Goal: Transaction & Acquisition: Purchase product/service

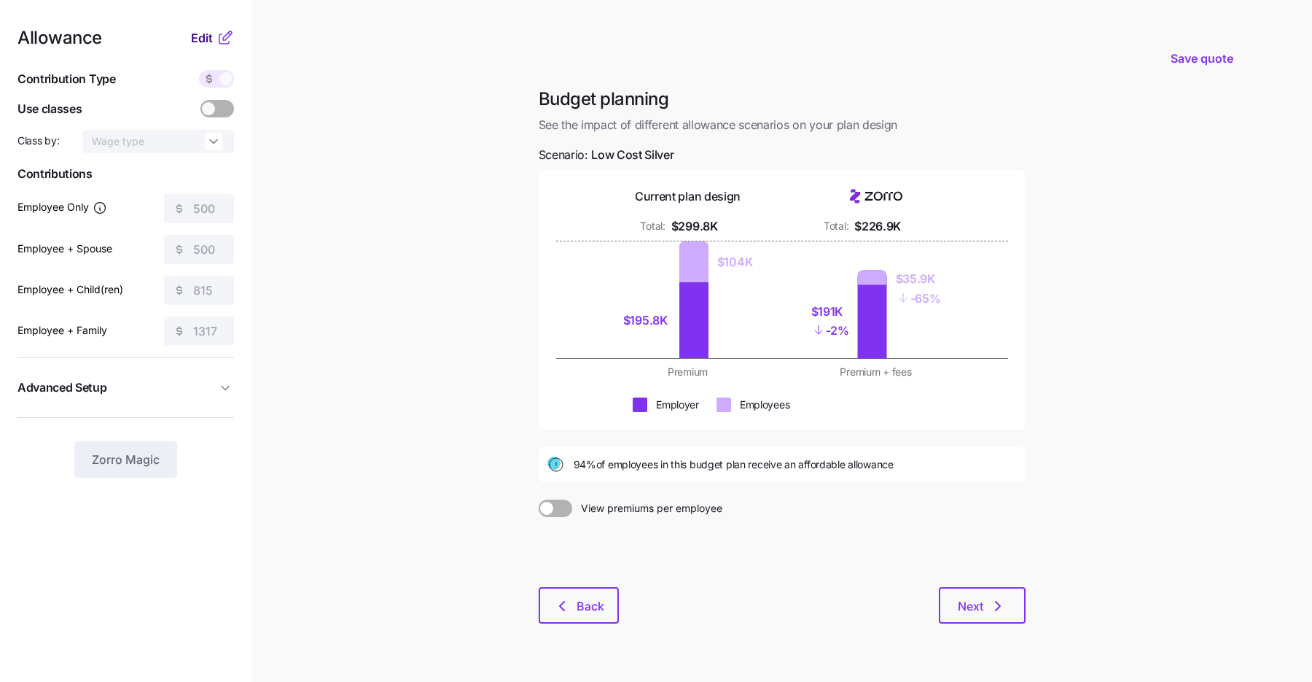
click at [206, 41] on span "Edit" at bounding box center [202, 37] width 22 height 17
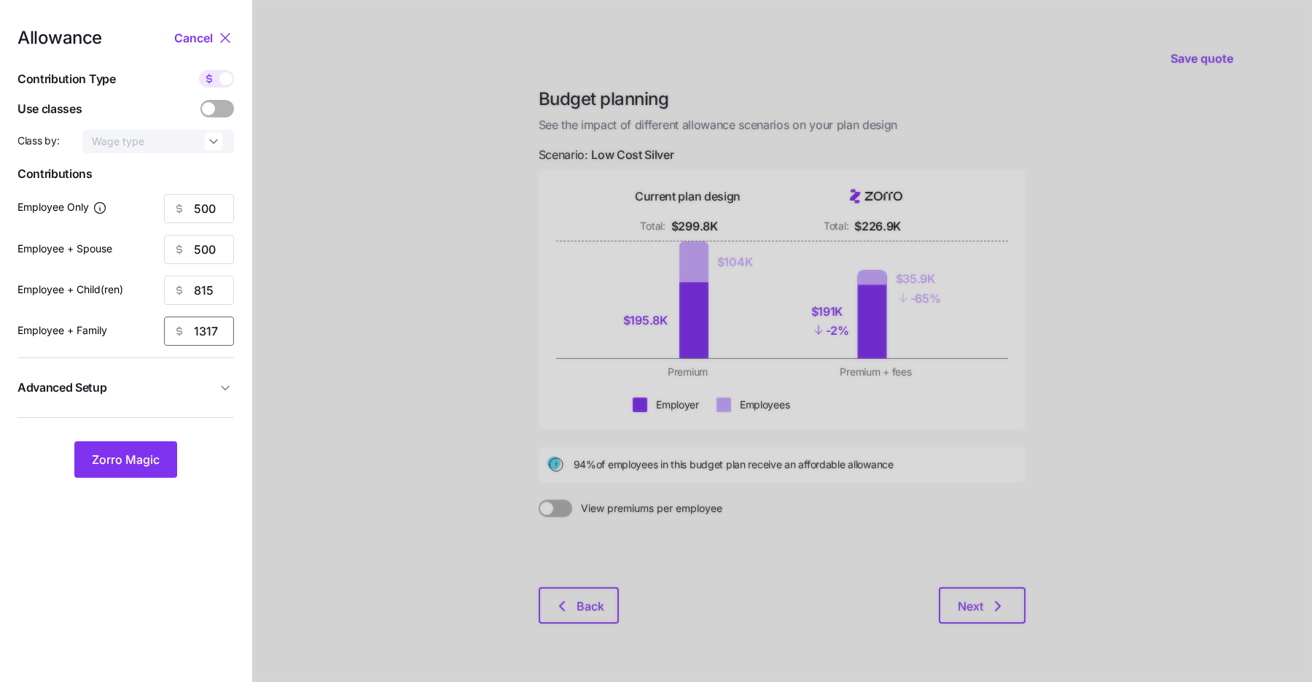
click at [204, 329] on input "1317" at bounding box center [199, 330] width 70 height 29
click at [125, 453] on span "Zorro Magic" at bounding box center [126, 459] width 68 height 17
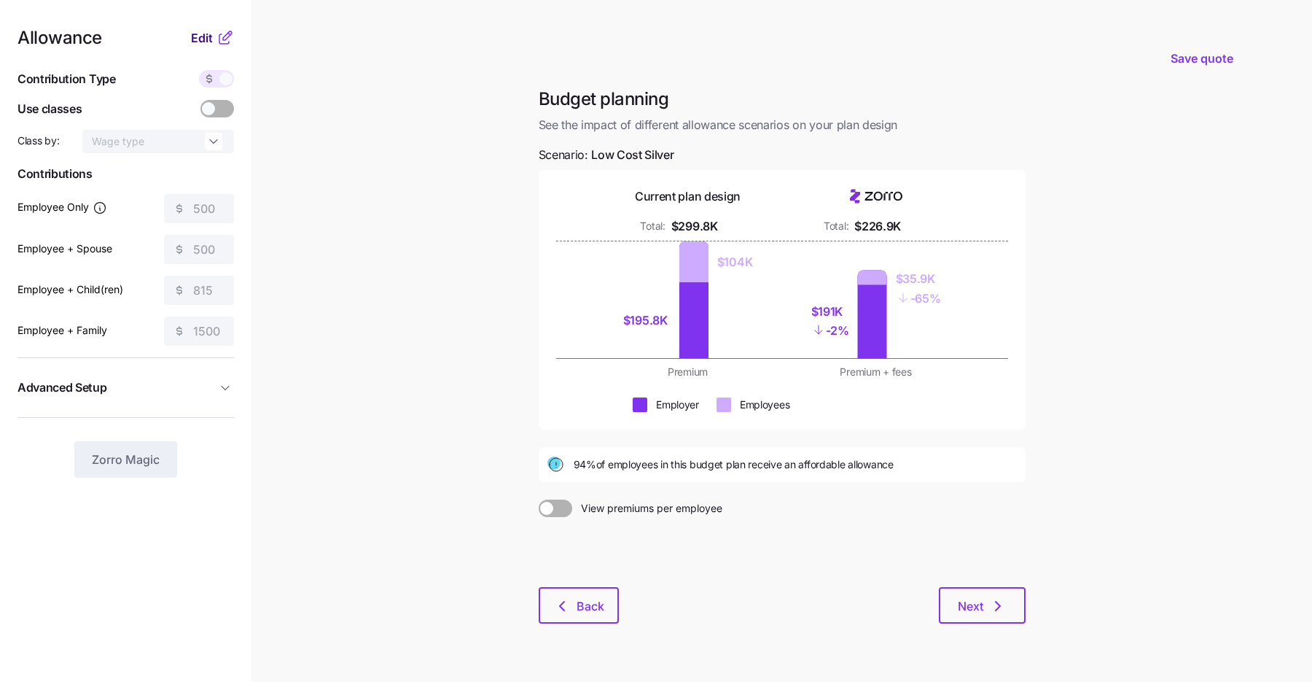
click at [200, 39] on span "Edit" at bounding box center [202, 37] width 22 height 17
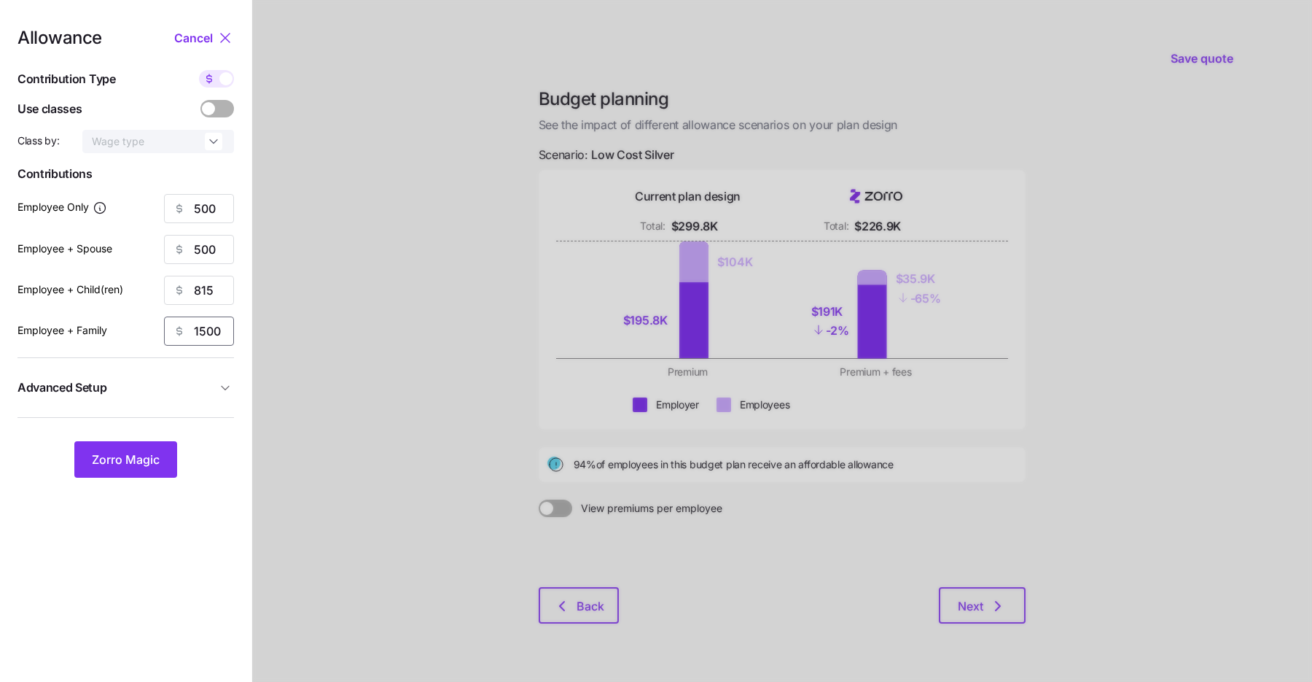
click at [205, 328] on input "1500" at bounding box center [199, 330] width 70 height 29
type input "1317"
click at [145, 451] on span "Zorro Magic" at bounding box center [126, 459] width 68 height 17
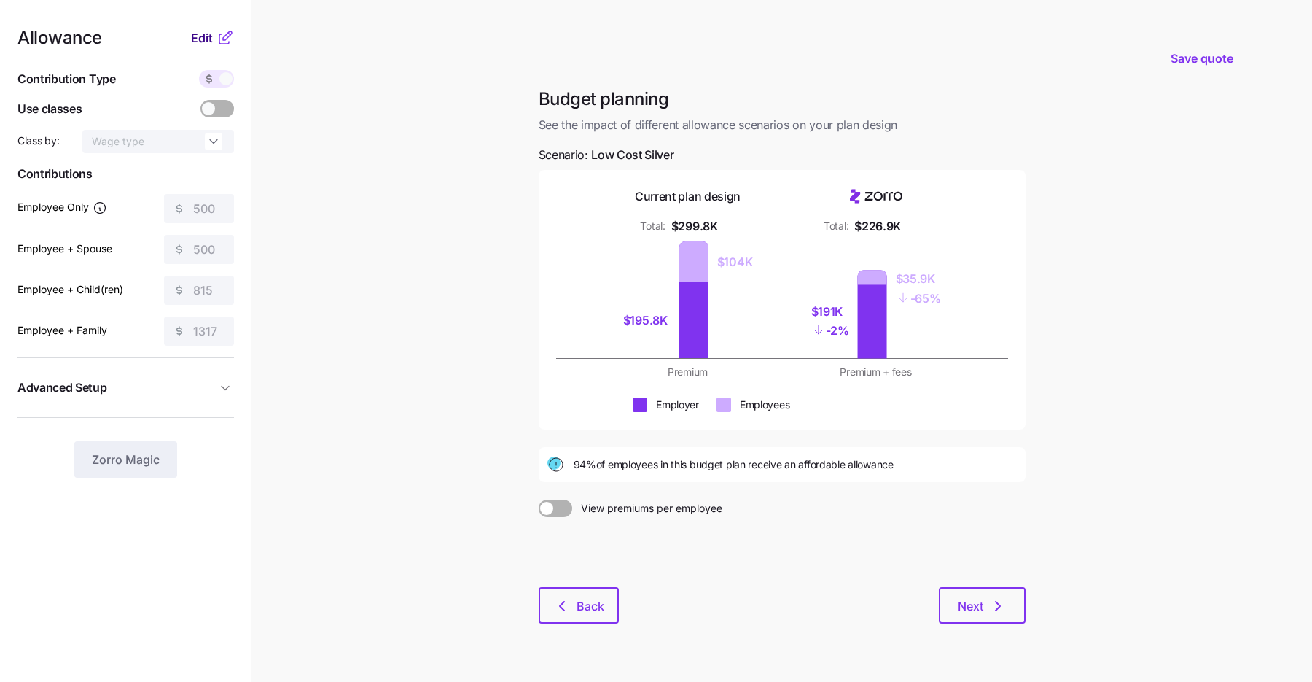
click at [208, 36] on span "Edit" at bounding box center [202, 37] width 22 height 17
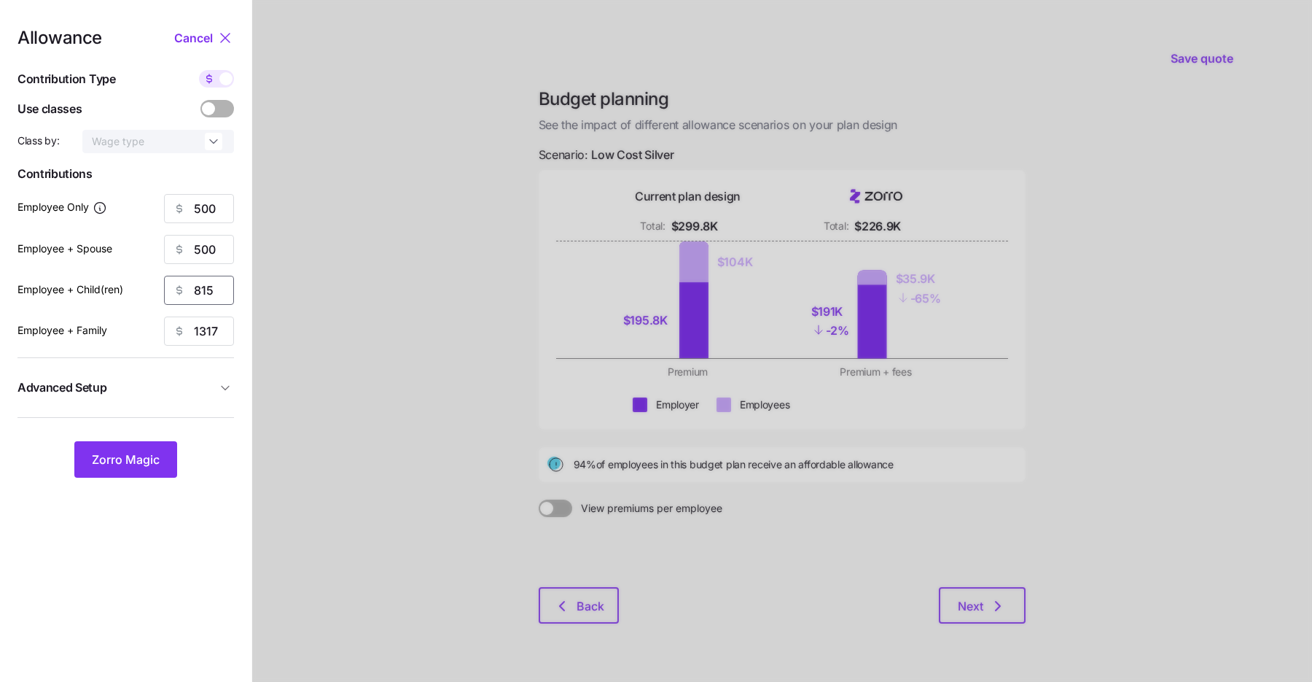
click at [204, 286] on input "815" at bounding box center [199, 290] width 70 height 29
click at [122, 451] on span "Zorro Magic" at bounding box center [126, 459] width 68 height 17
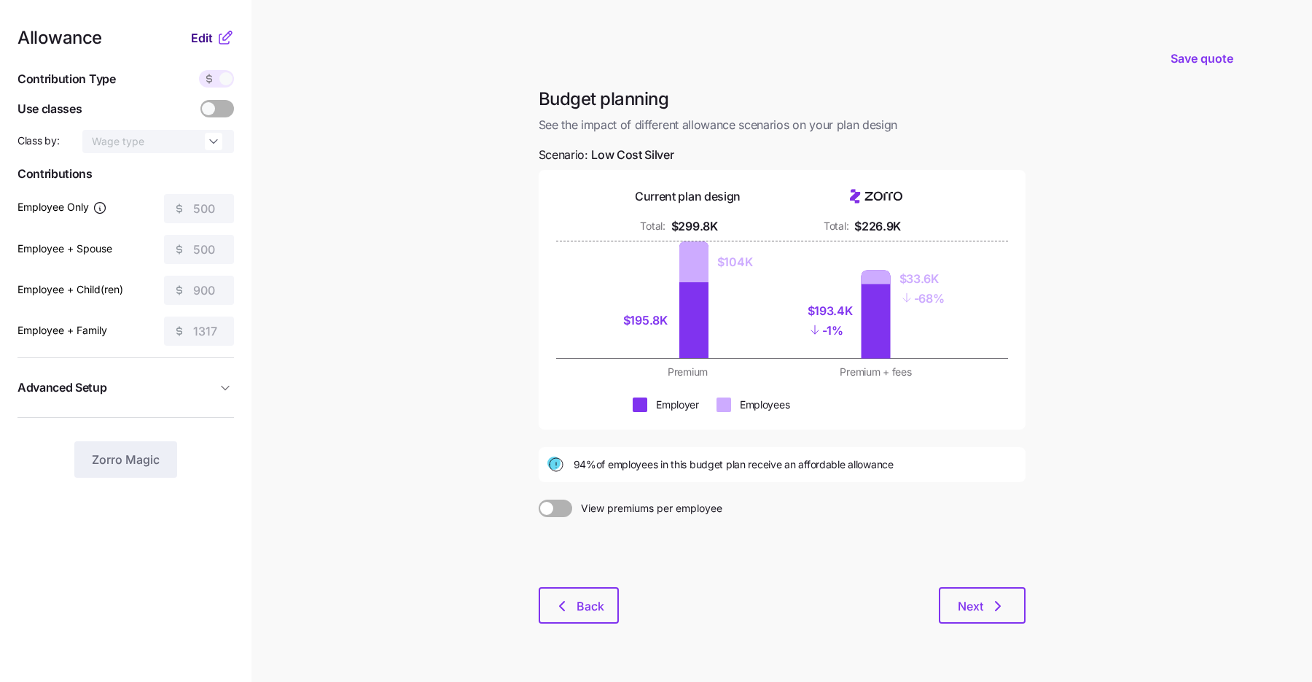
click at [206, 36] on span "Edit" at bounding box center [202, 37] width 22 height 17
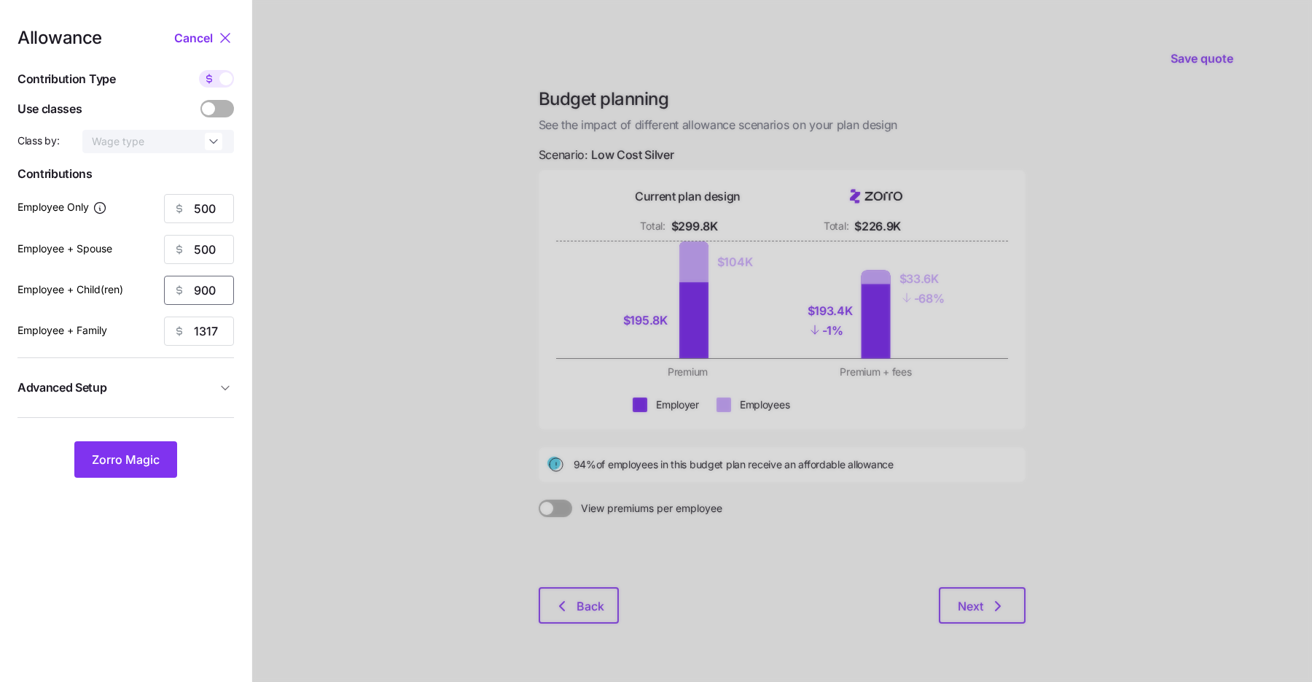
click at [198, 292] on input "900" at bounding box center [199, 290] width 70 height 29
type input "800"
click at [141, 457] on span "Zorro Magic" at bounding box center [126, 459] width 68 height 17
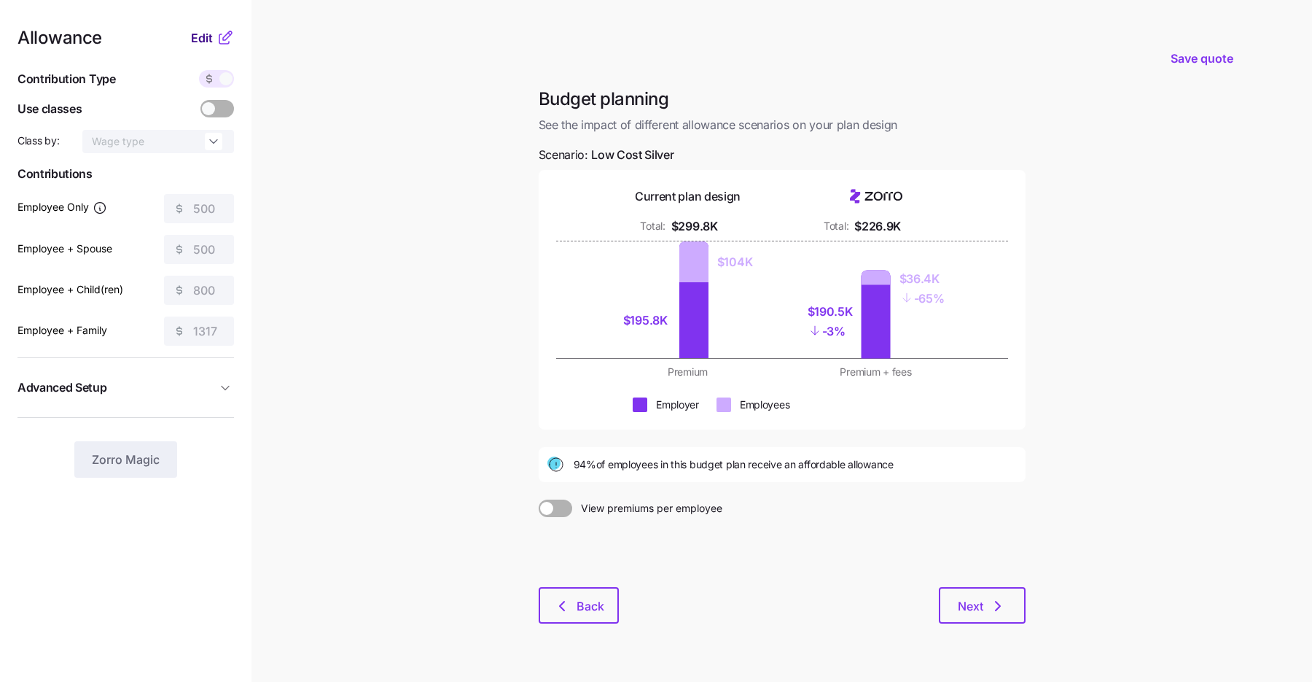
click at [206, 29] on div "Edit" at bounding box center [212, 37] width 43 height 17
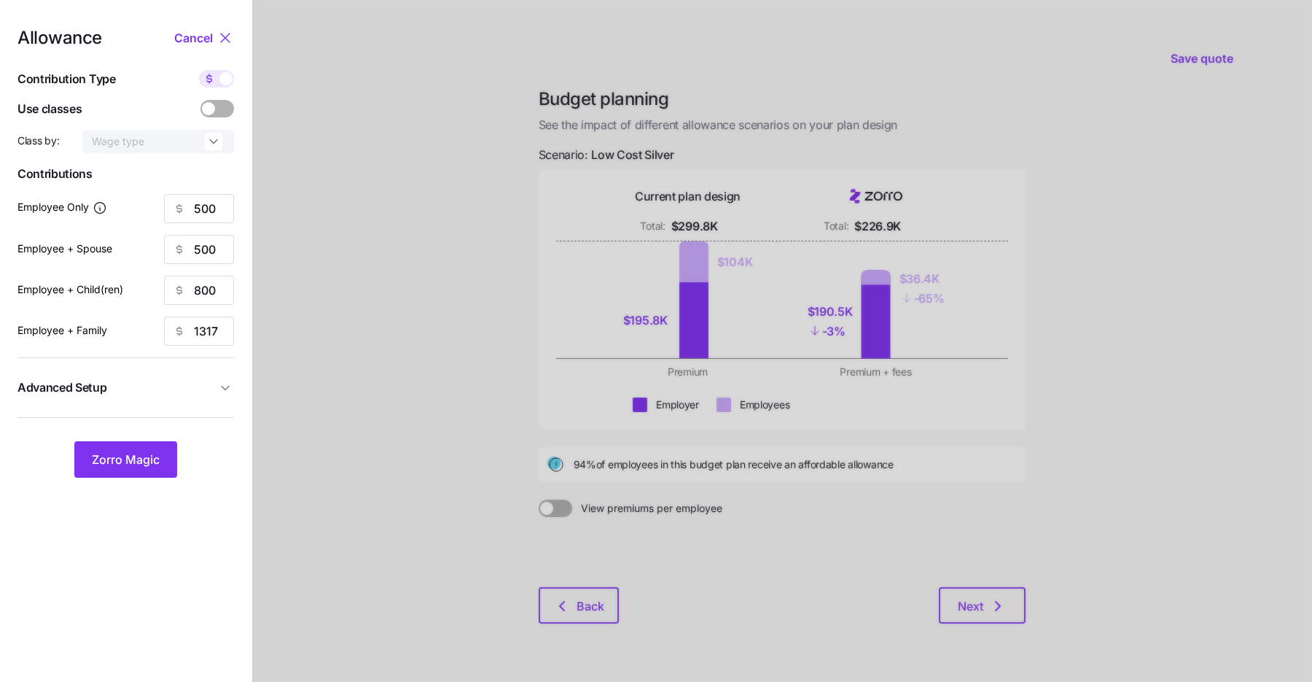
click at [214, 74] on icon at bounding box center [209, 79] width 12 height 12
click at [199, 70] on input "checkbox" at bounding box center [199, 70] width 0 height 0
type input "88"
type input "44"
type input "86"
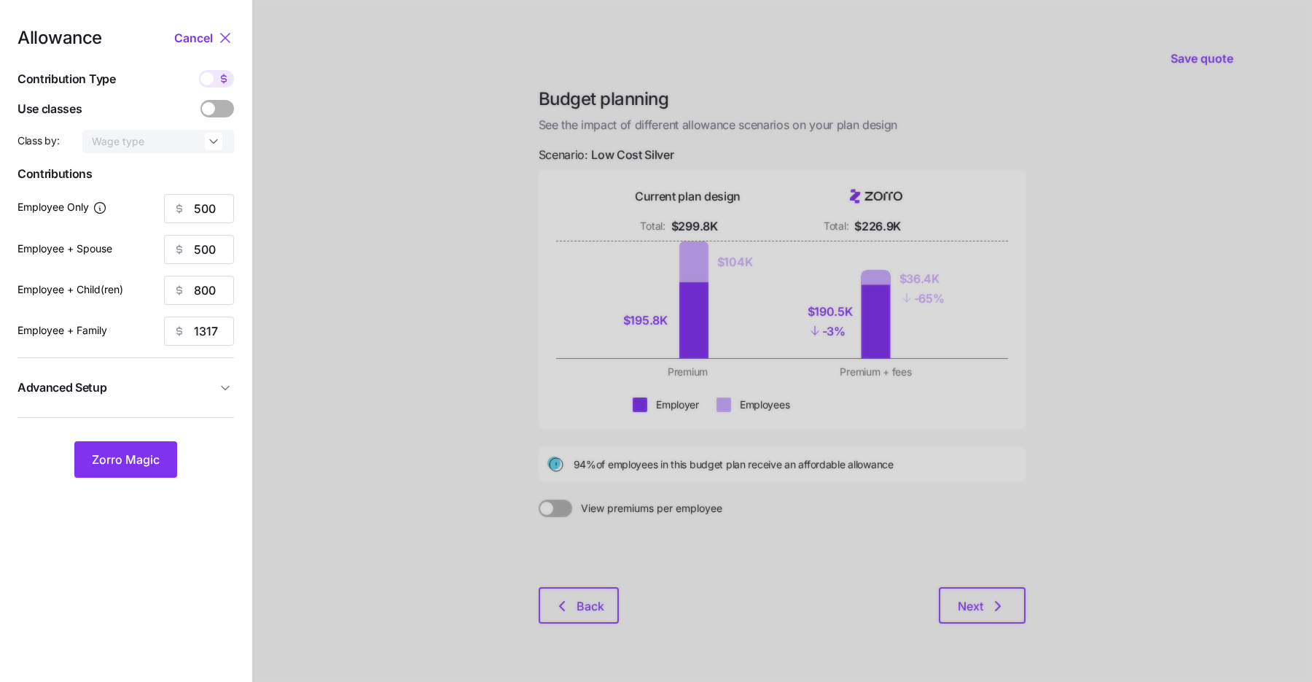
type input "88"
click at [200, 289] on input "86" at bounding box center [199, 290] width 70 height 29
type input "88"
click at [141, 462] on span "Zorro Magic" at bounding box center [126, 459] width 68 height 17
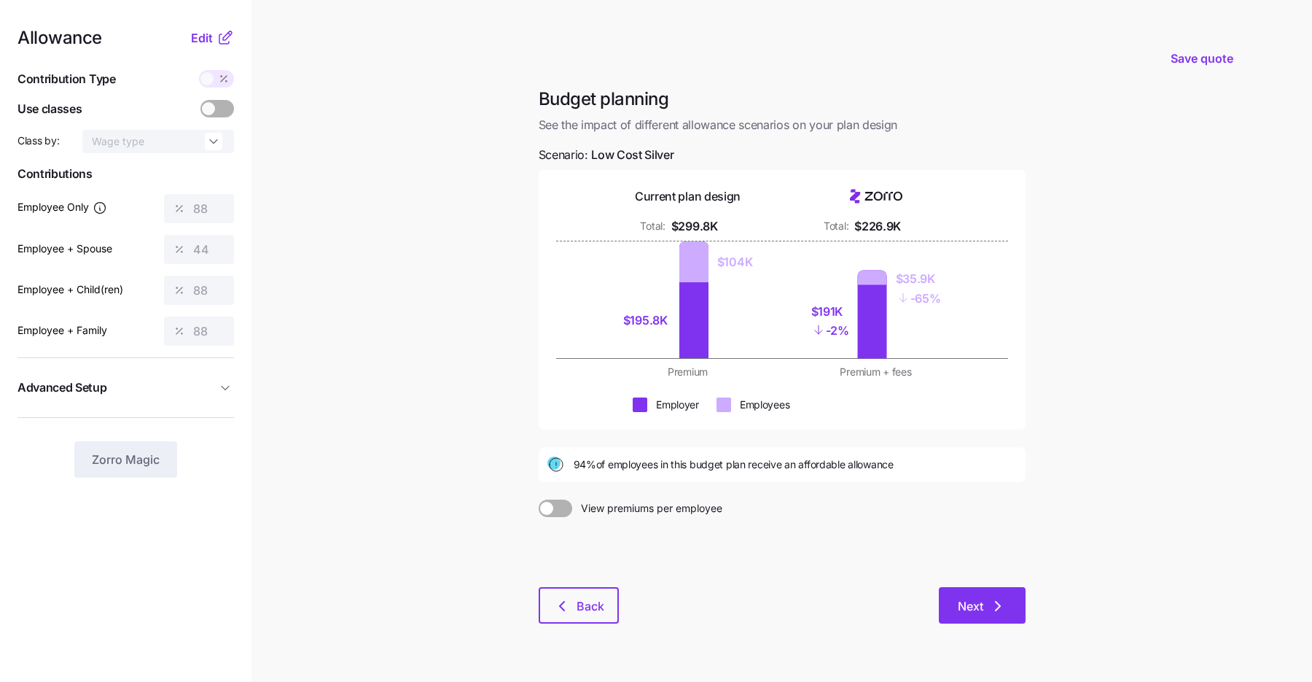
click at [970, 602] on span "Next" at bounding box center [971, 605] width 26 height 17
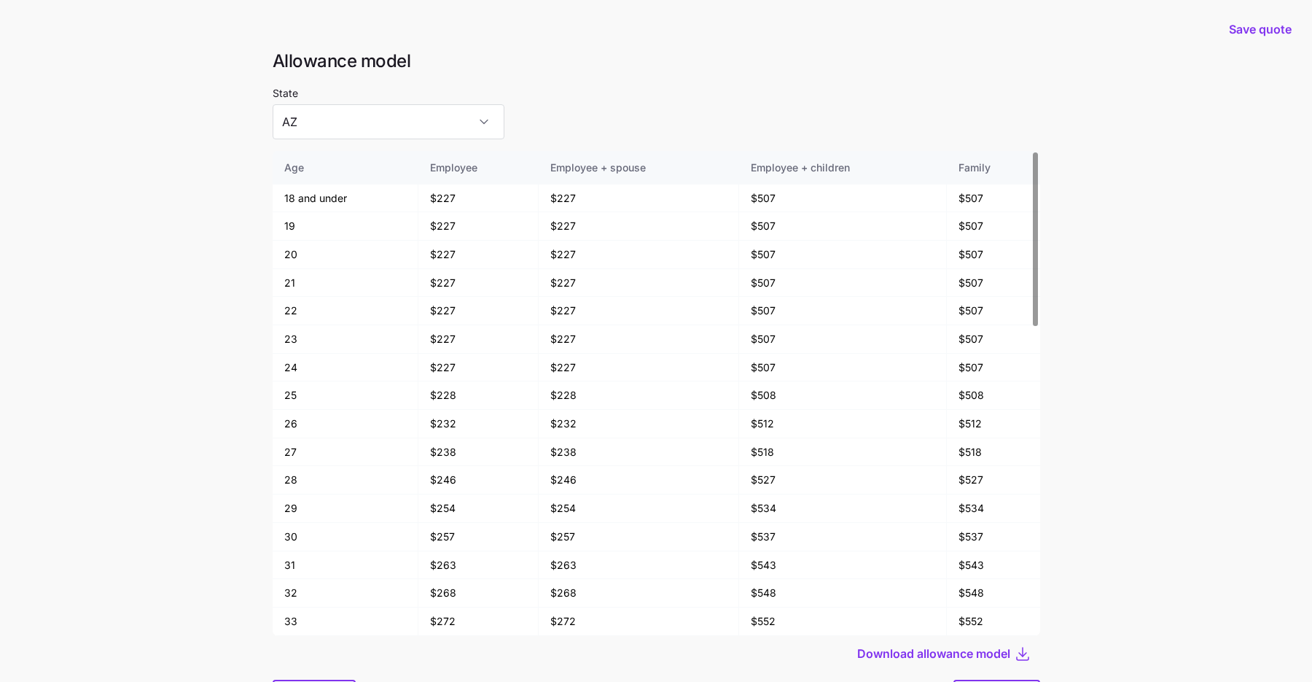
scroll to position [78, 0]
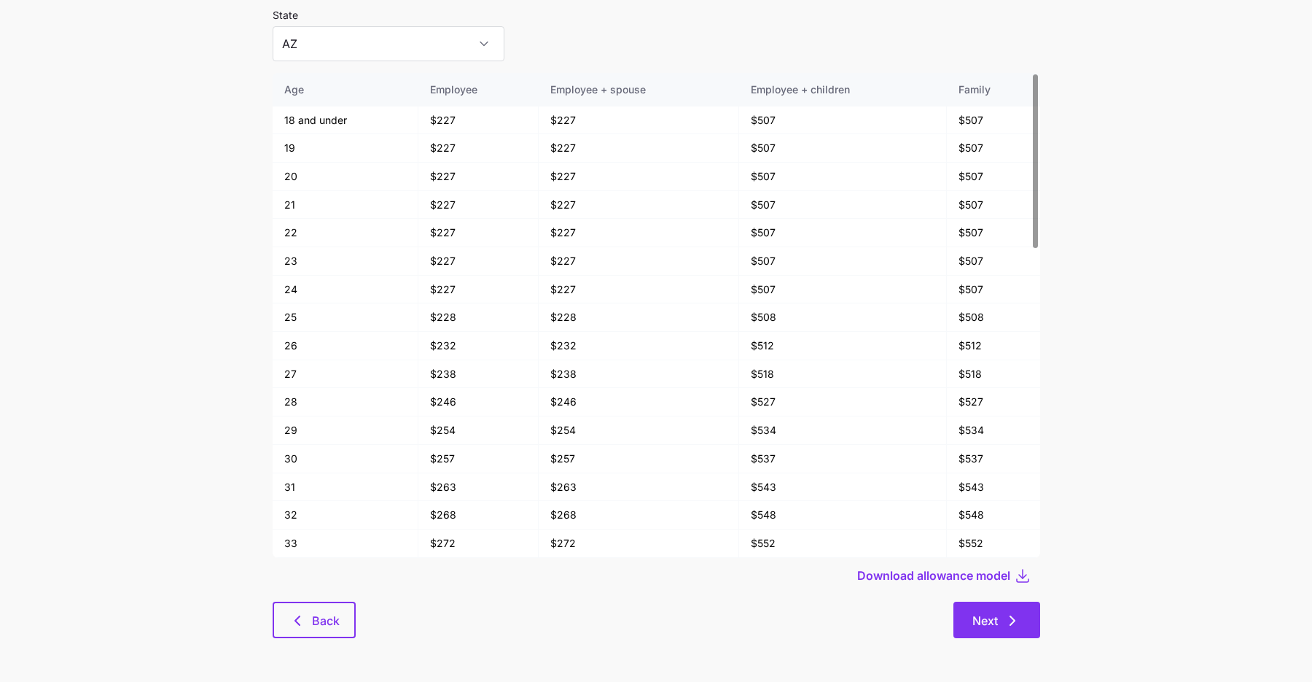
click at [985, 620] on span "Next" at bounding box center [986, 620] width 26 height 17
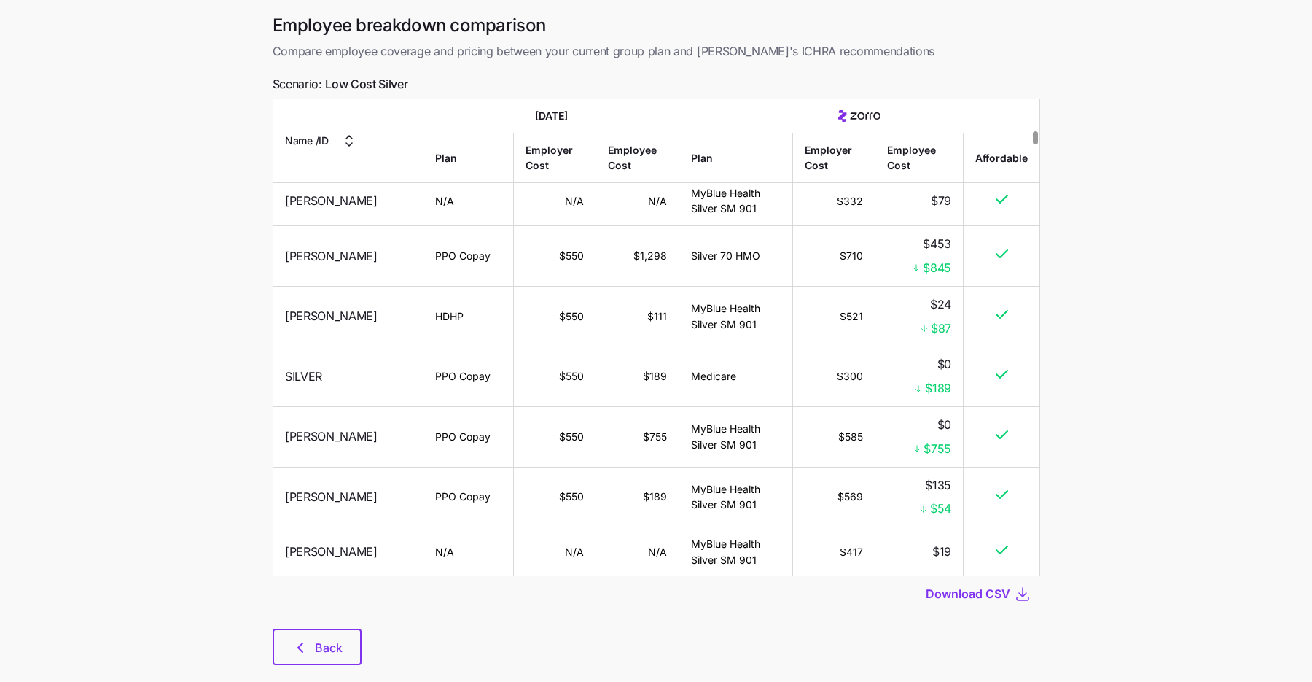
scroll to position [80, 0]
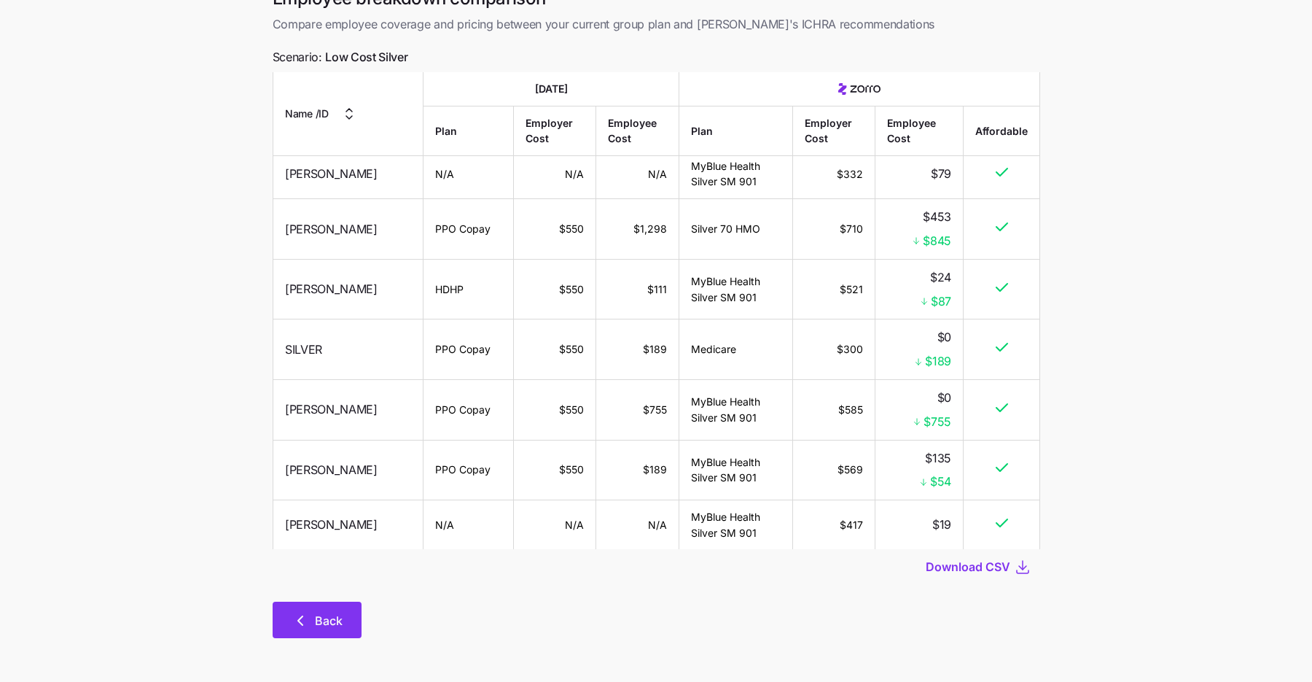
click at [308, 611] on button "Back" at bounding box center [317, 620] width 89 height 36
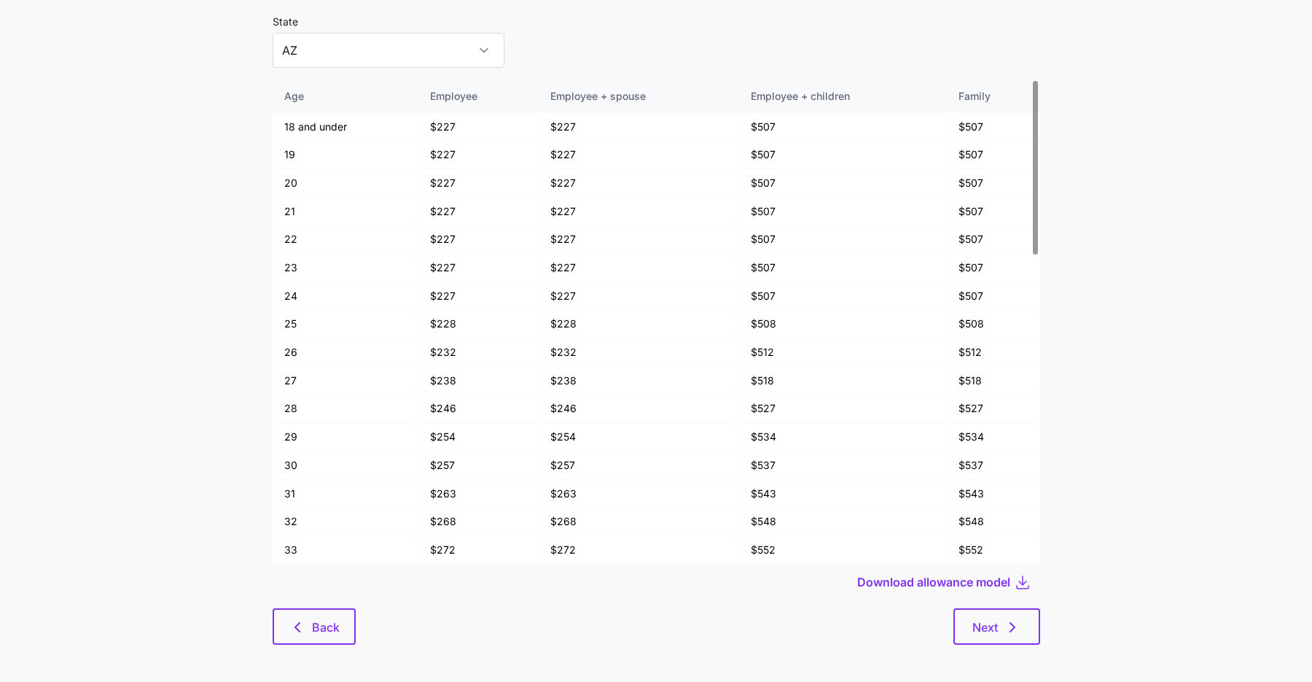
scroll to position [78, 0]
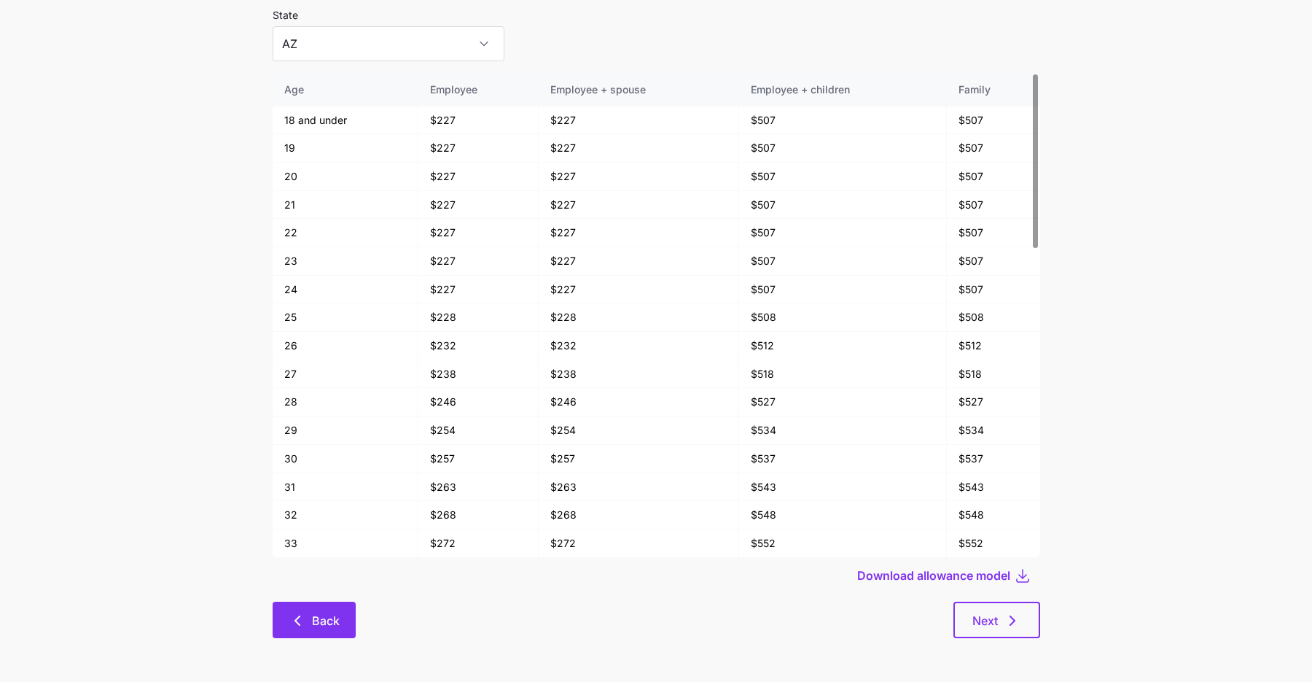
click at [305, 612] on icon "button" at bounding box center [297, 620] width 17 height 17
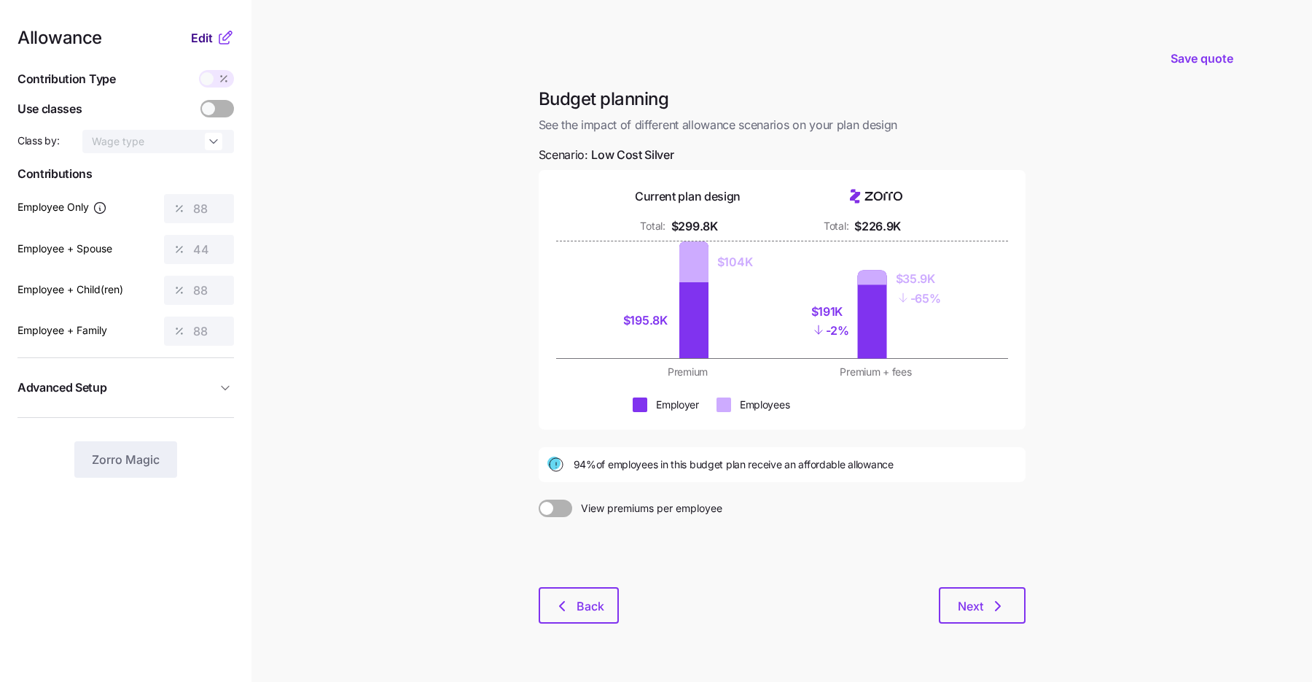
click at [203, 30] on span "Edit" at bounding box center [202, 37] width 22 height 17
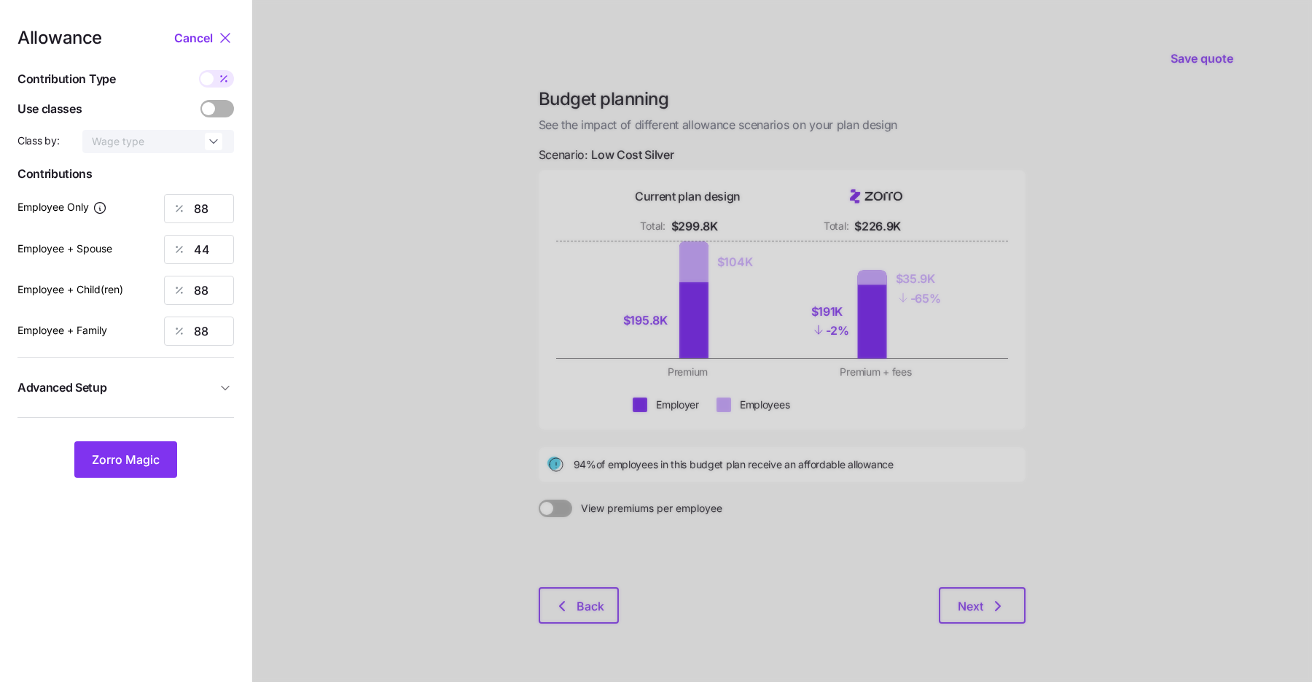
click at [214, 66] on div "Allowance Cancel Contribution Type Use classes Class by: Wage type Contribution…" at bounding box center [125, 253] width 217 height 448
click at [182, 392] on span "Advanced Setup" at bounding box center [116, 387] width 199 height 18
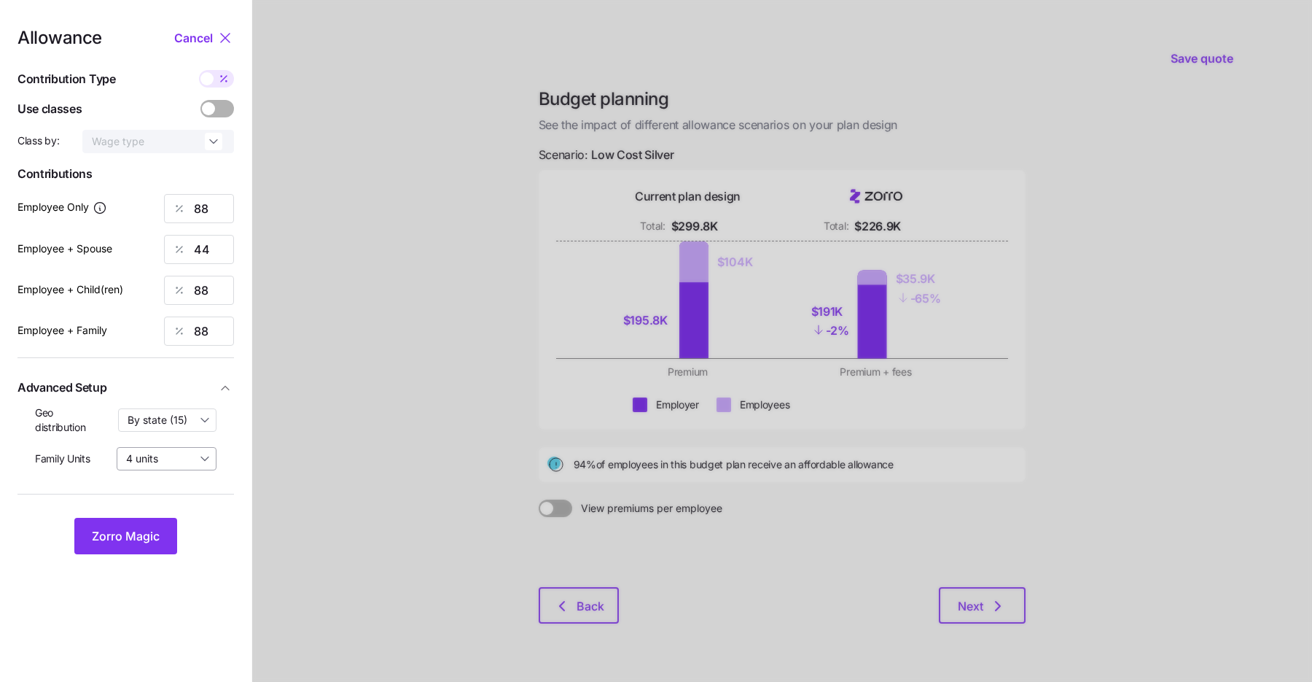
click at [186, 458] on input "4 units" at bounding box center [167, 458] width 100 height 23
click at [180, 496] on div "8 units" at bounding box center [166, 493] width 88 height 25
click at [140, 534] on span "Zorro Magic" at bounding box center [126, 535] width 68 height 17
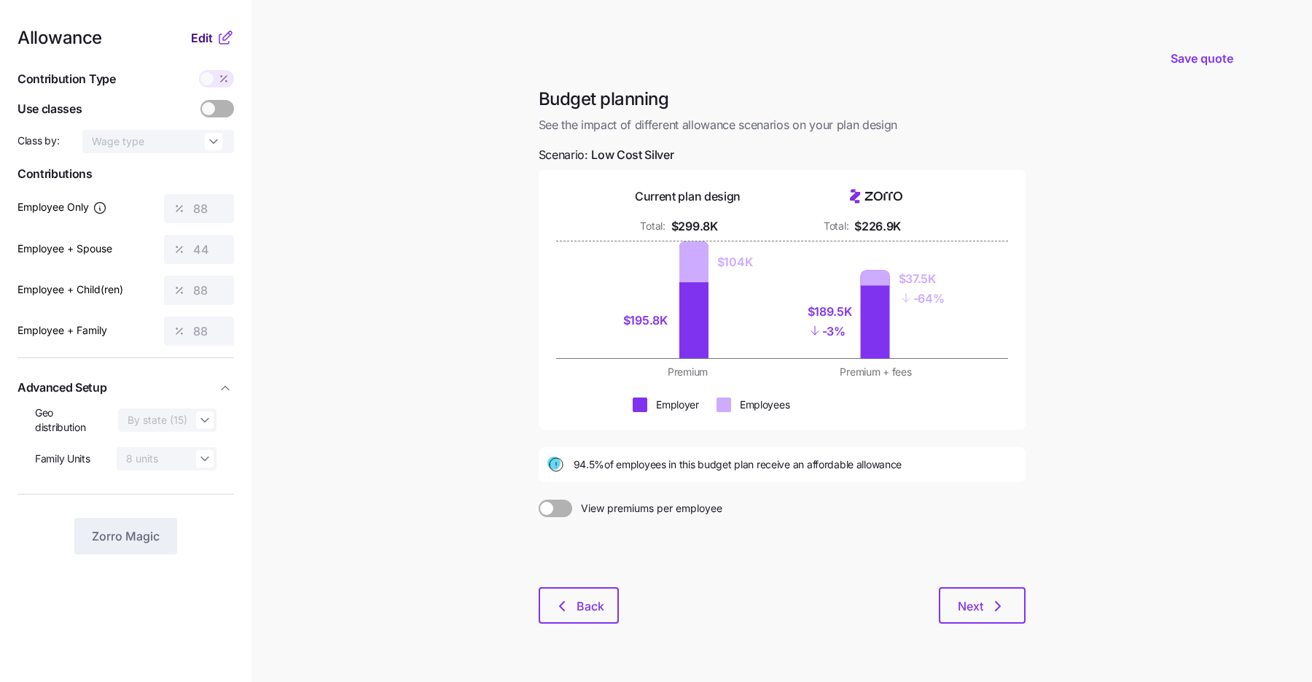
click at [206, 44] on span "Edit" at bounding box center [202, 37] width 22 height 17
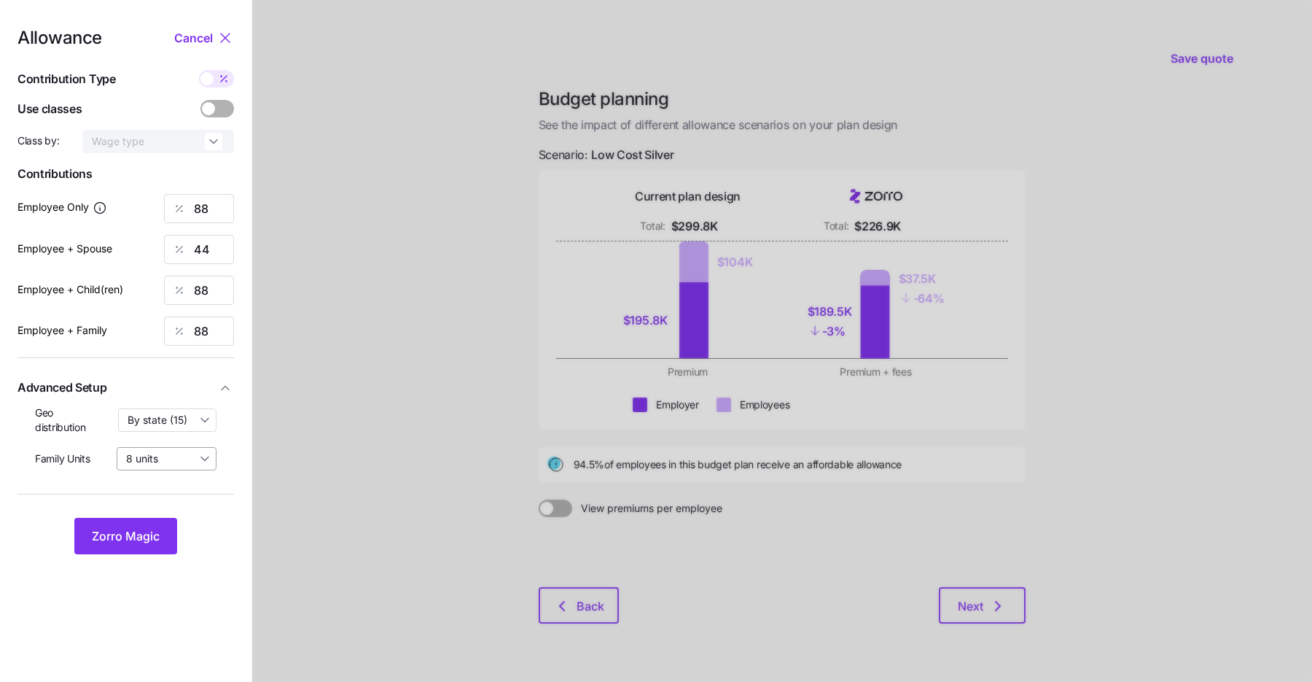
click at [174, 459] on input "8 units" at bounding box center [167, 458] width 100 height 23
click at [170, 518] on div "4 units" at bounding box center [166, 518] width 88 height 25
type input "4 units"
click at [152, 536] on span "Zorro Magic" at bounding box center [126, 535] width 68 height 17
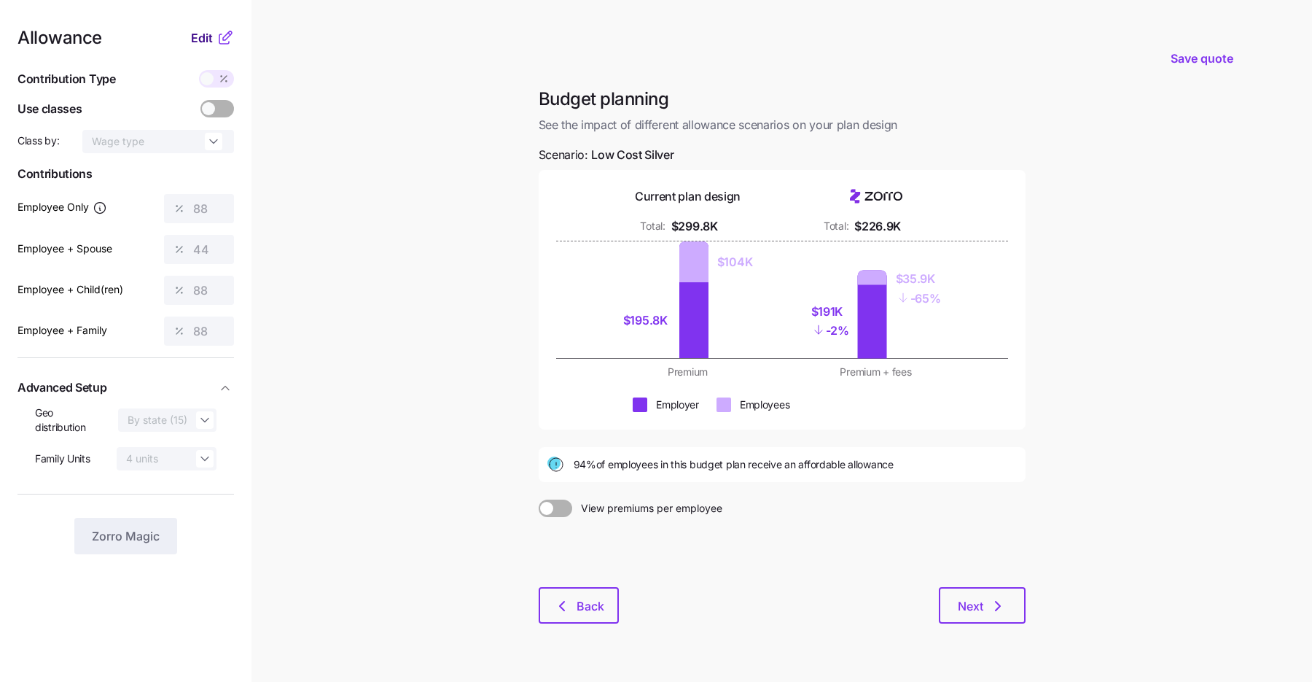
click at [206, 44] on span "Edit" at bounding box center [202, 37] width 22 height 17
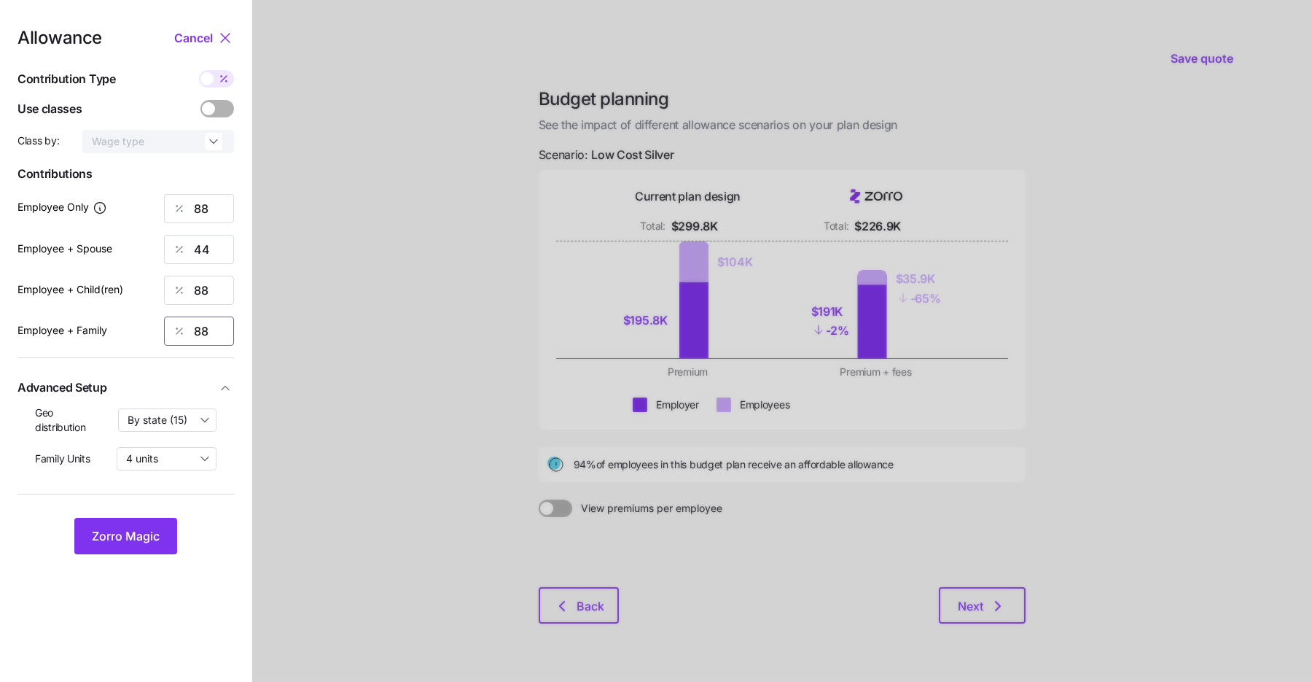
click at [201, 335] on input "88" at bounding box center [199, 330] width 70 height 29
type input "90"
click at [162, 536] on button "Zorro Magic" at bounding box center [125, 536] width 103 height 36
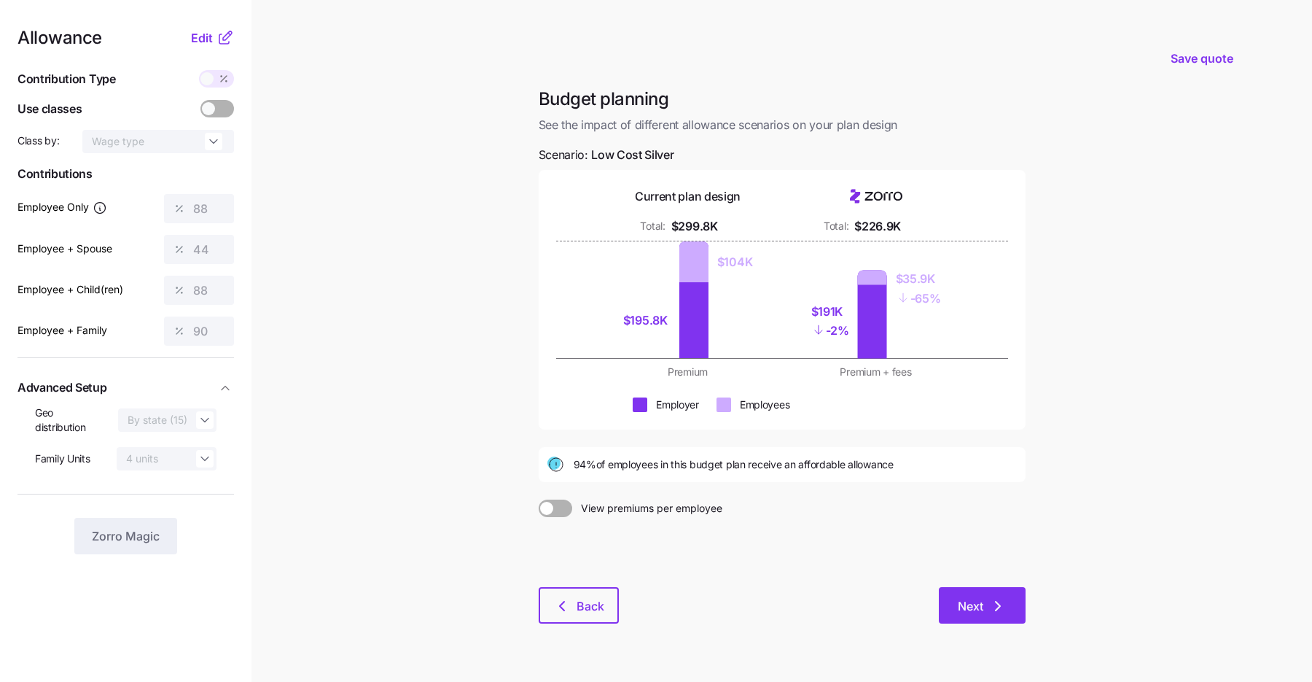
click at [955, 606] on button "Next" at bounding box center [982, 605] width 87 height 36
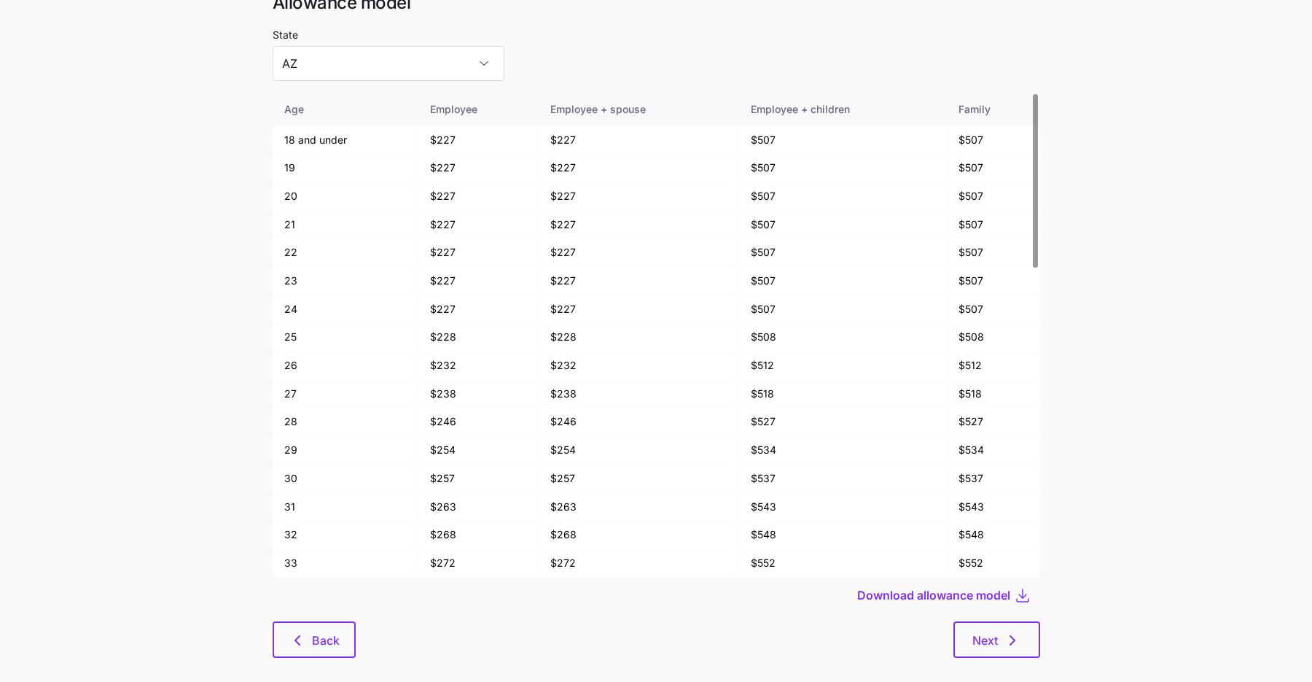
scroll to position [78, 0]
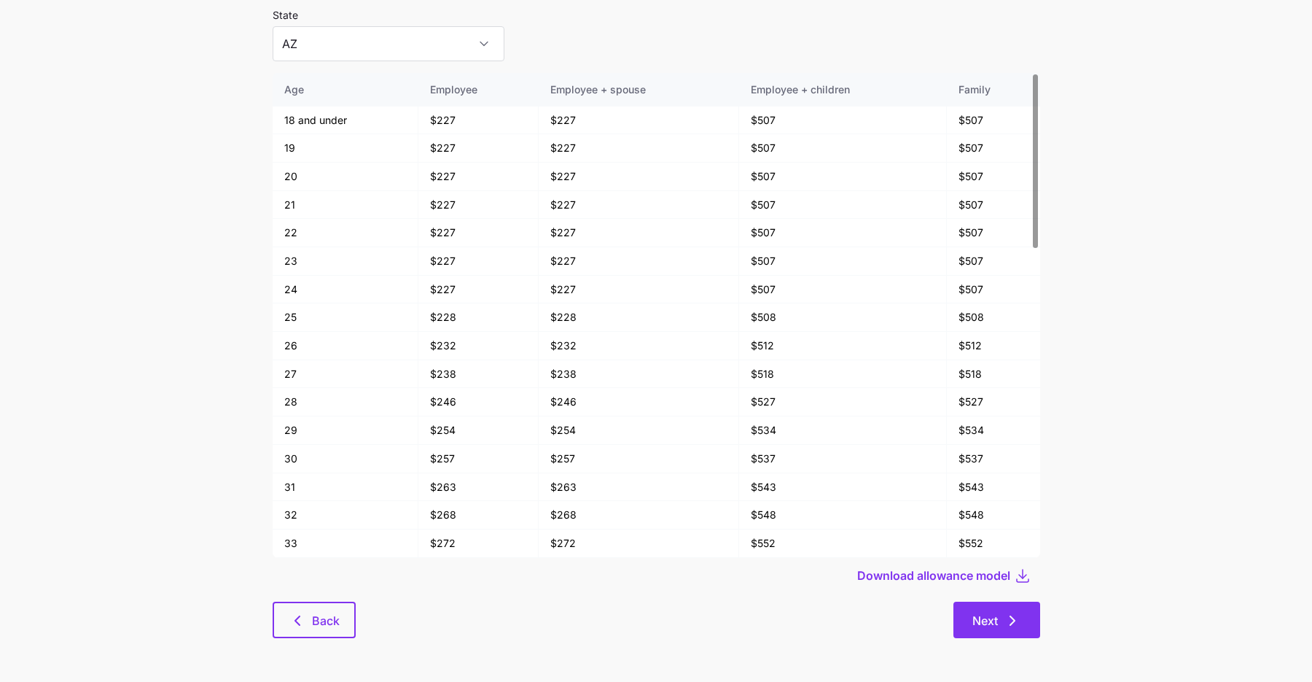
click at [996, 618] on span "Next" at bounding box center [986, 620] width 26 height 17
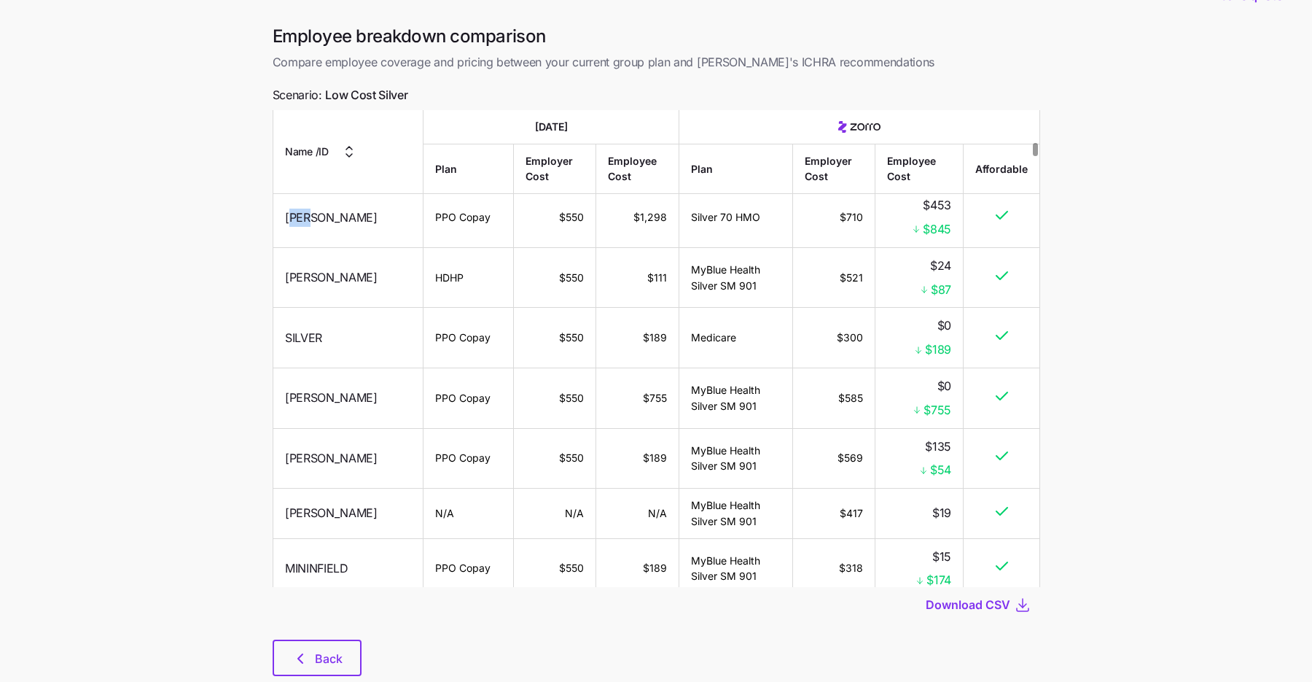
scroll to position [80, 0]
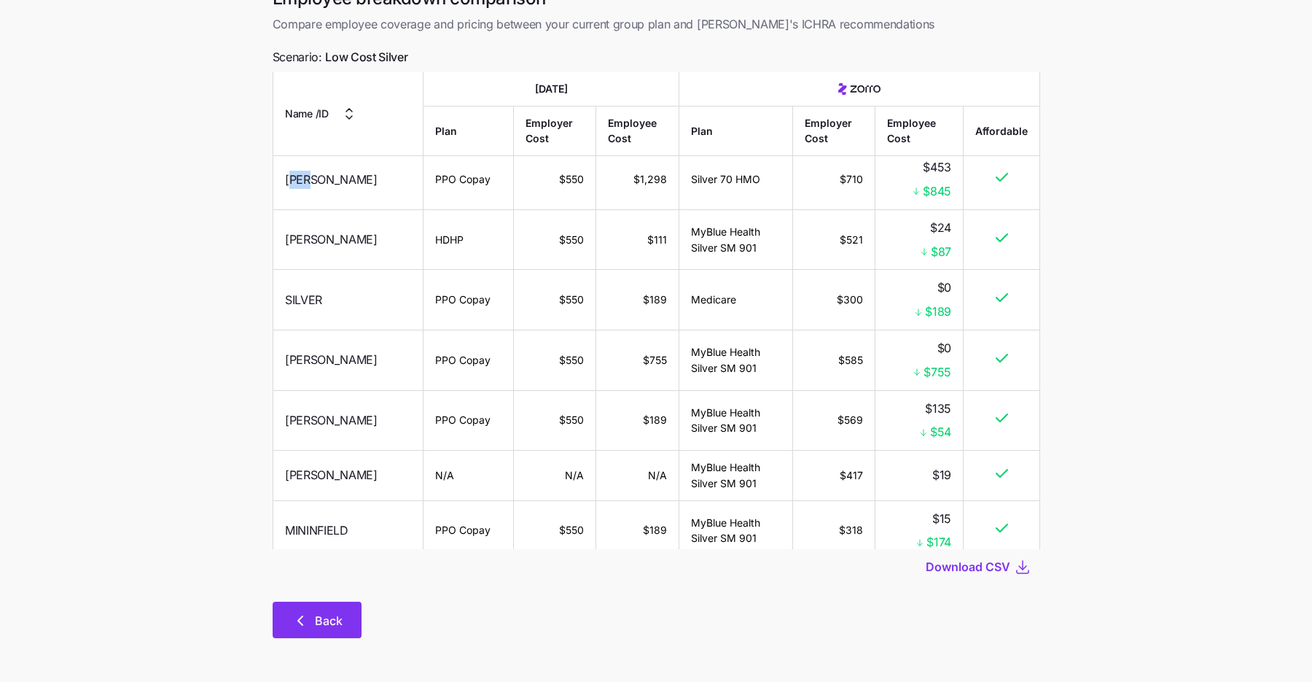
click at [300, 618] on icon "button" at bounding box center [300, 620] width 4 height 9
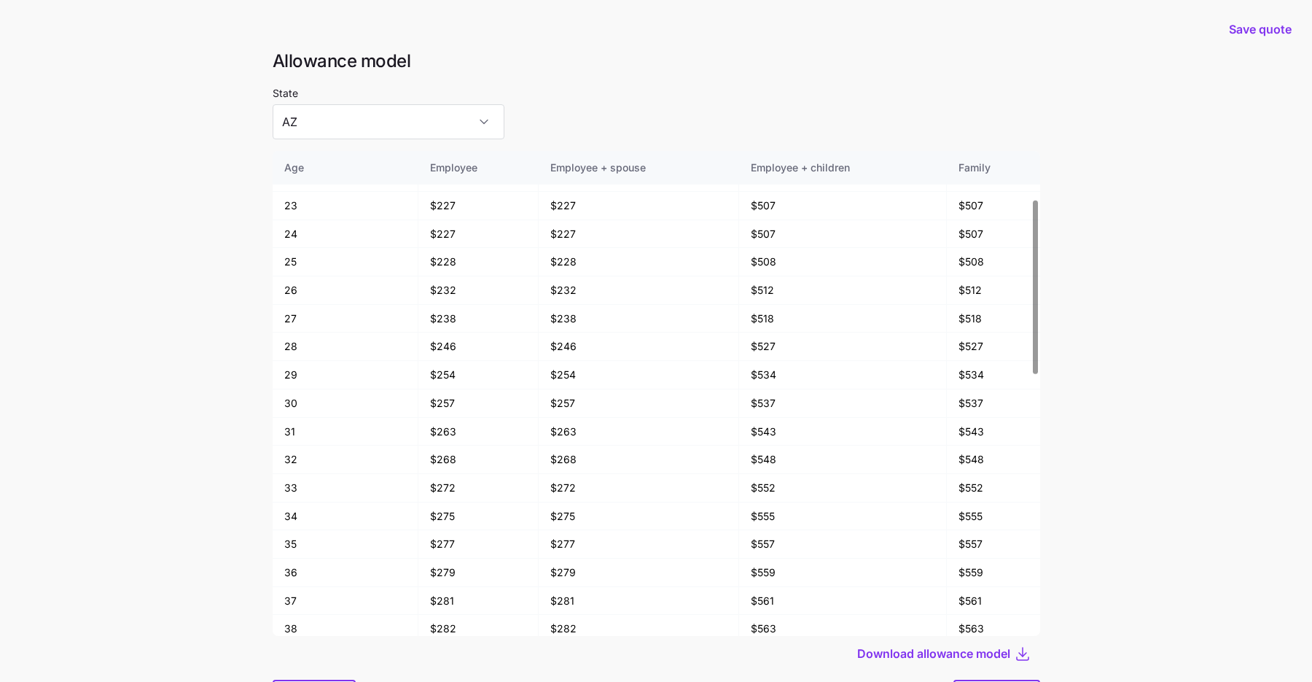
scroll to position [78, 0]
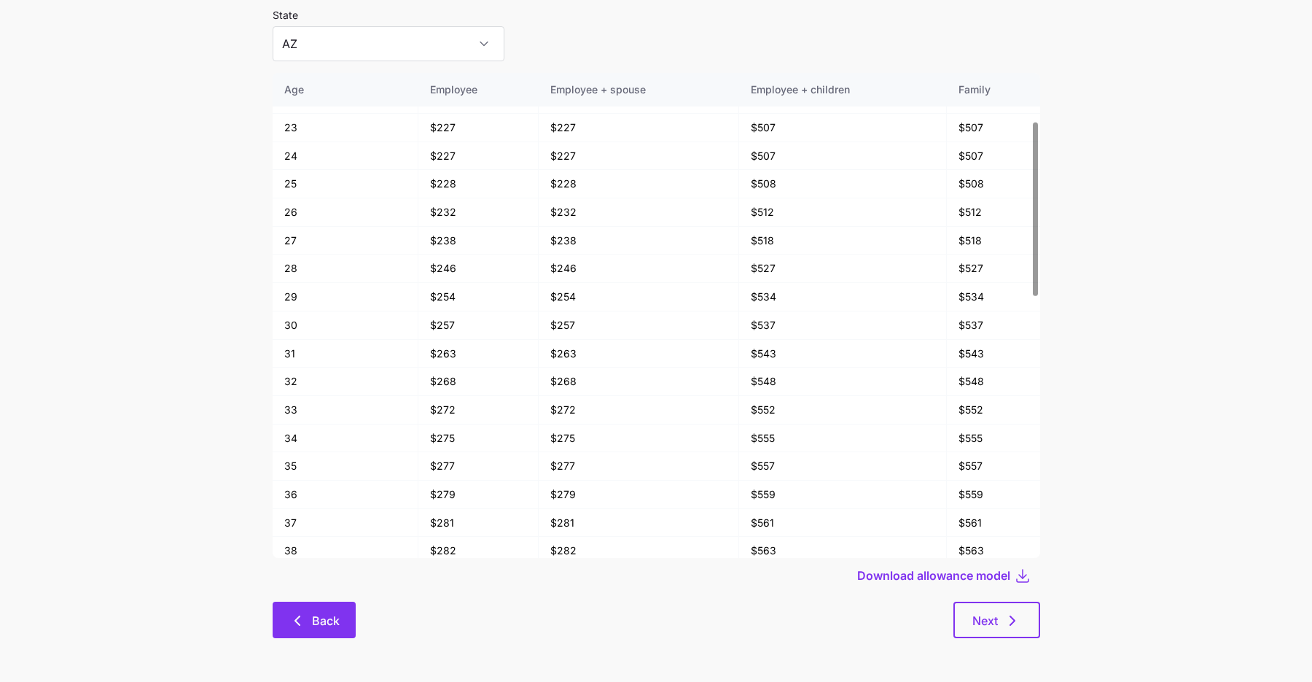
click at [307, 607] on button "Back" at bounding box center [314, 620] width 83 height 36
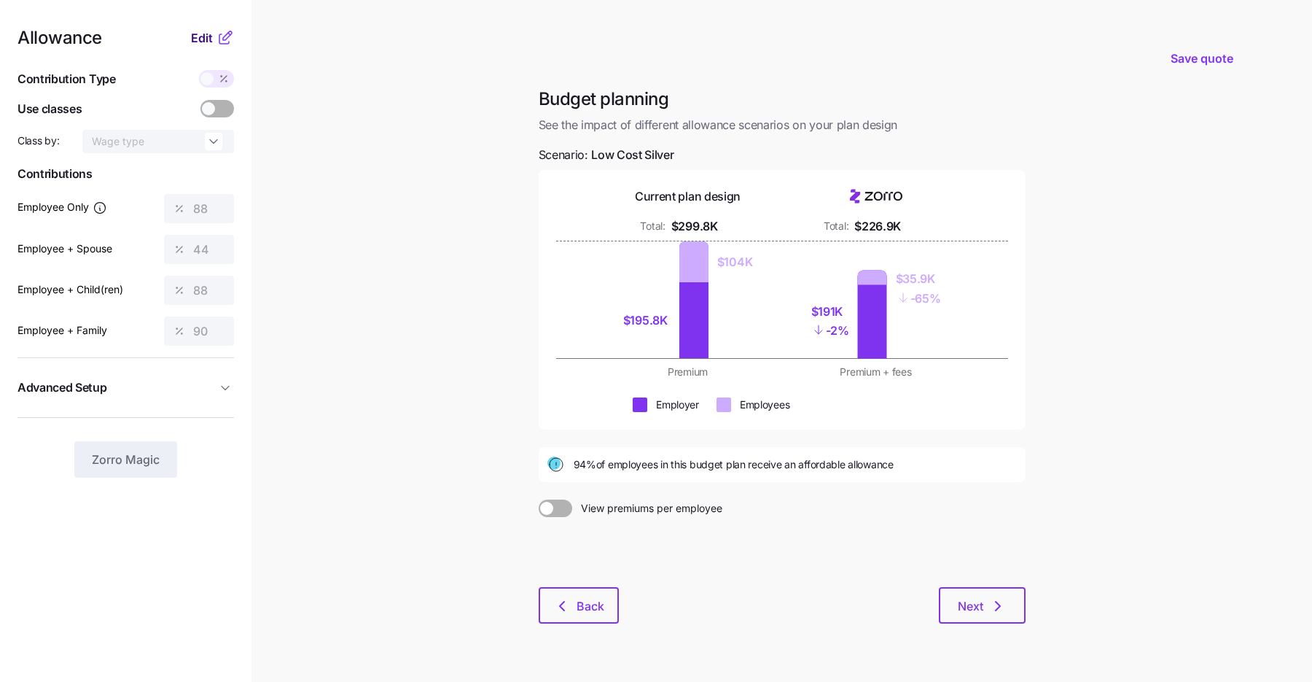
click at [215, 39] on button "Edit" at bounding box center [204, 37] width 26 height 17
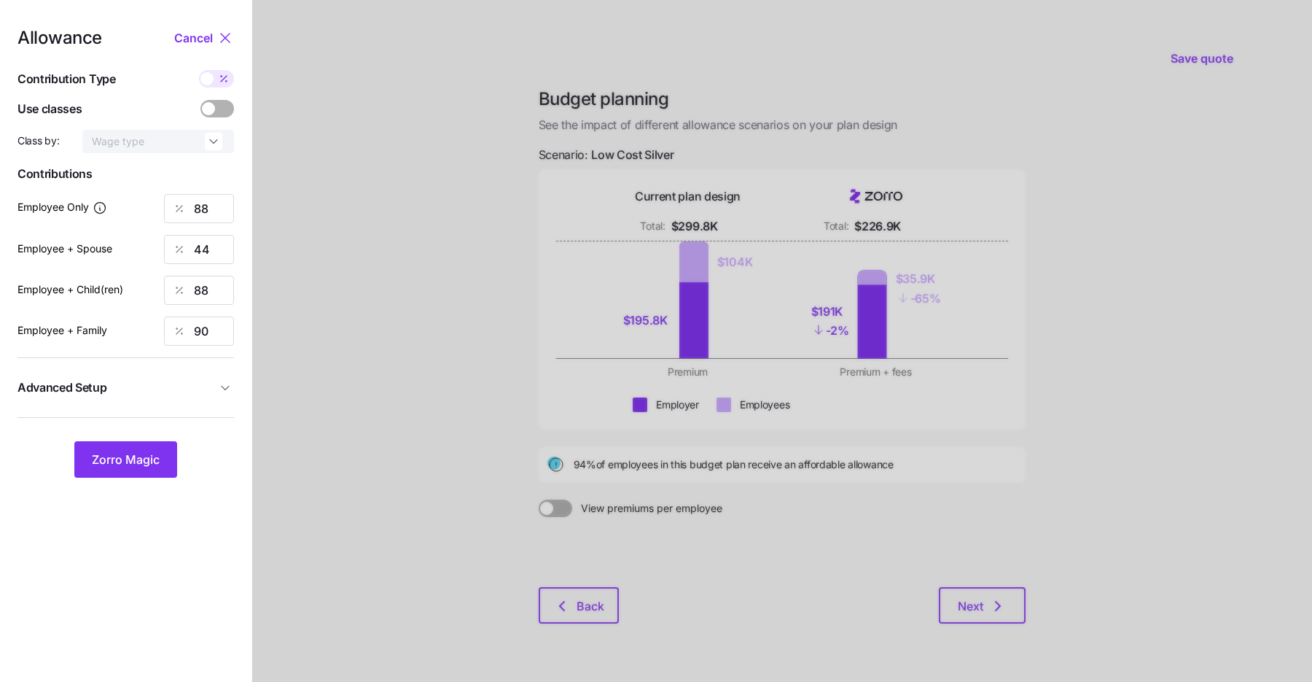
click at [219, 75] on icon at bounding box center [224, 79] width 12 height 12
click at [199, 70] on input "checkbox" at bounding box center [199, 70] width 0 height 0
type input "500"
type input "815"
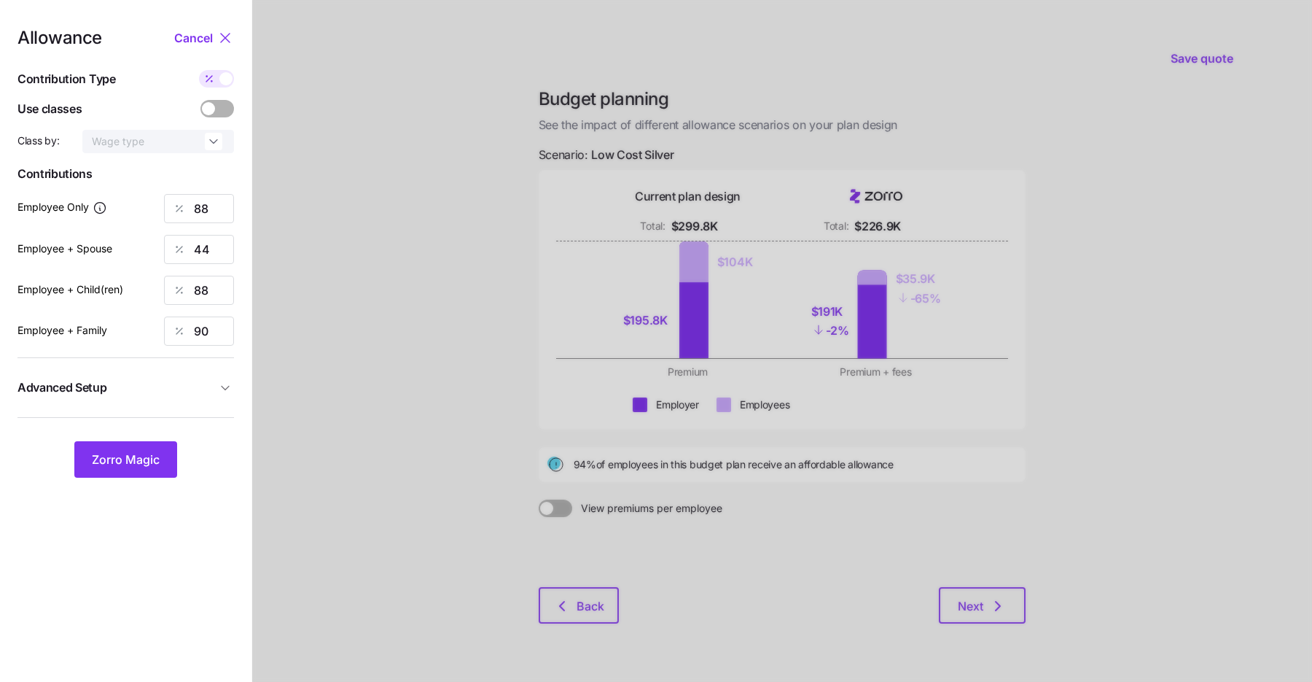
type input "1347"
click at [171, 372] on button "Advanced Setup" at bounding box center [125, 388] width 217 height 36
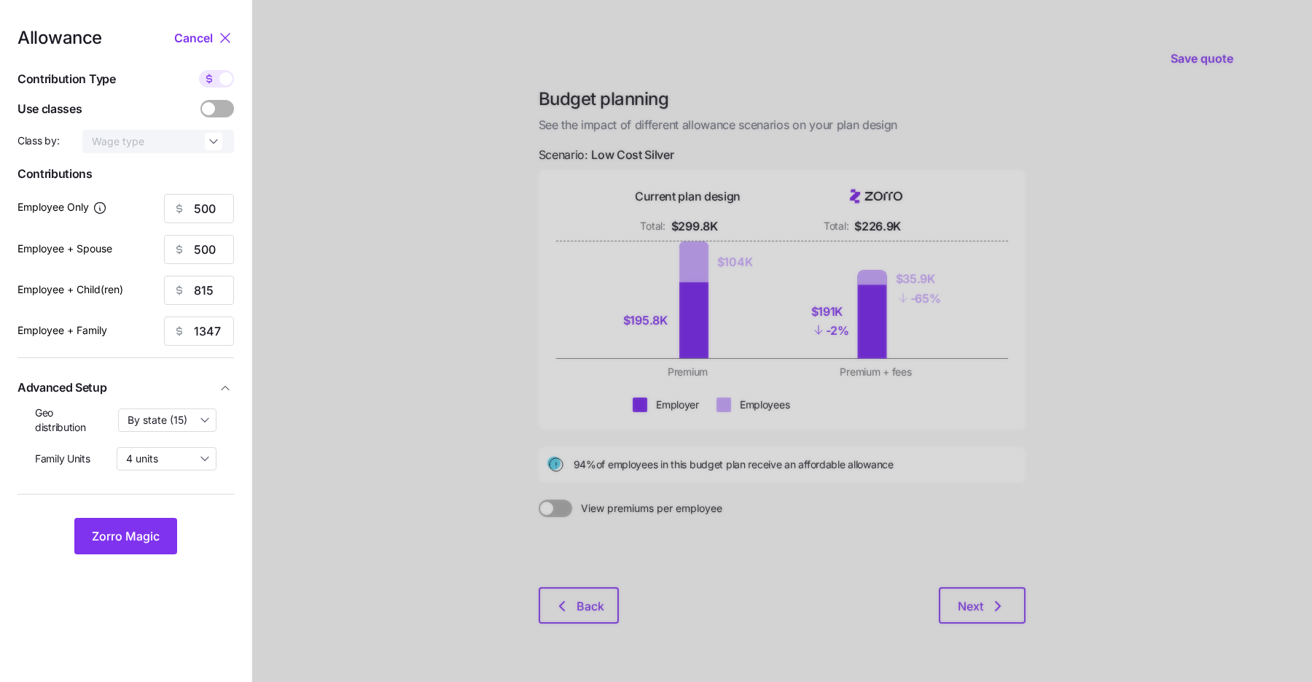
click at [162, 470] on div "Geo distribution By state (15) Family Units 4 units" at bounding box center [126, 443] width 182 height 77
click at [164, 465] on input "4 units" at bounding box center [167, 458] width 100 height 23
click at [163, 489] on div "8 units" at bounding box center [166, 493] width 88 height 25
type input "8 units"
click at [150, 532] on span "Zorro Magic" at bounding box center [126, 535] width 68 height 17
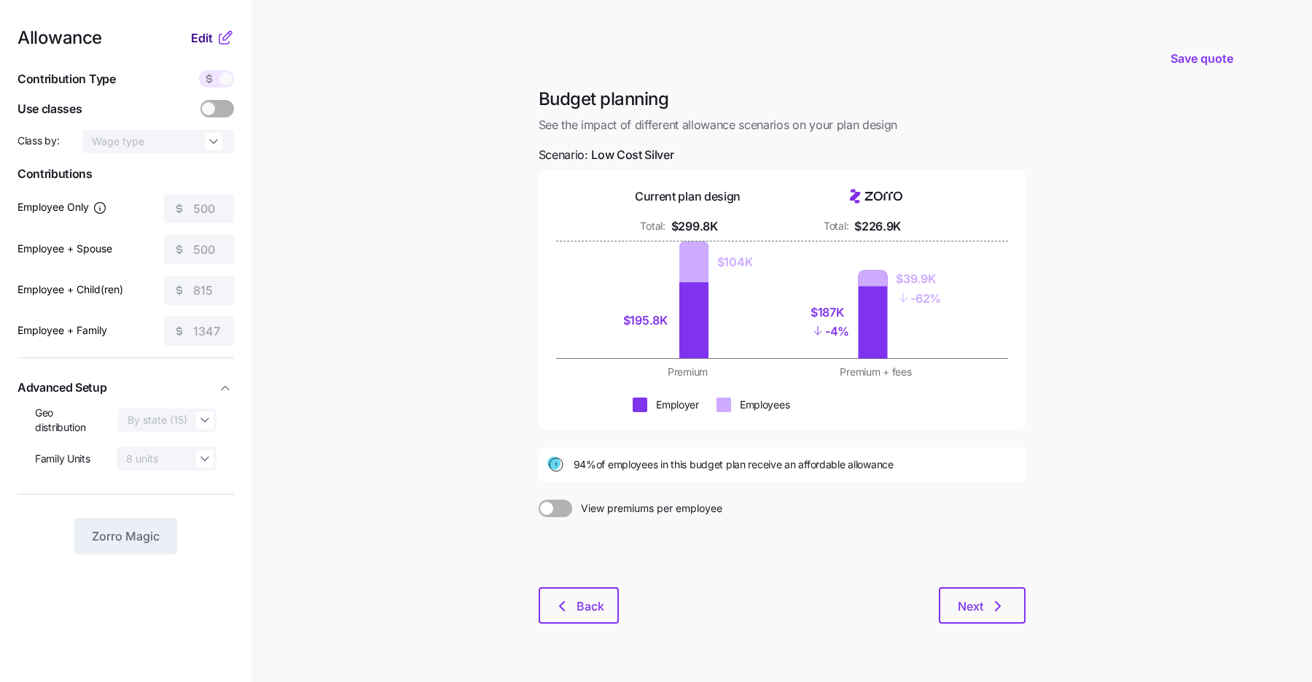
click at [211, 34] on span "Edit" at bounding box center [202, 37] width 22 height 17
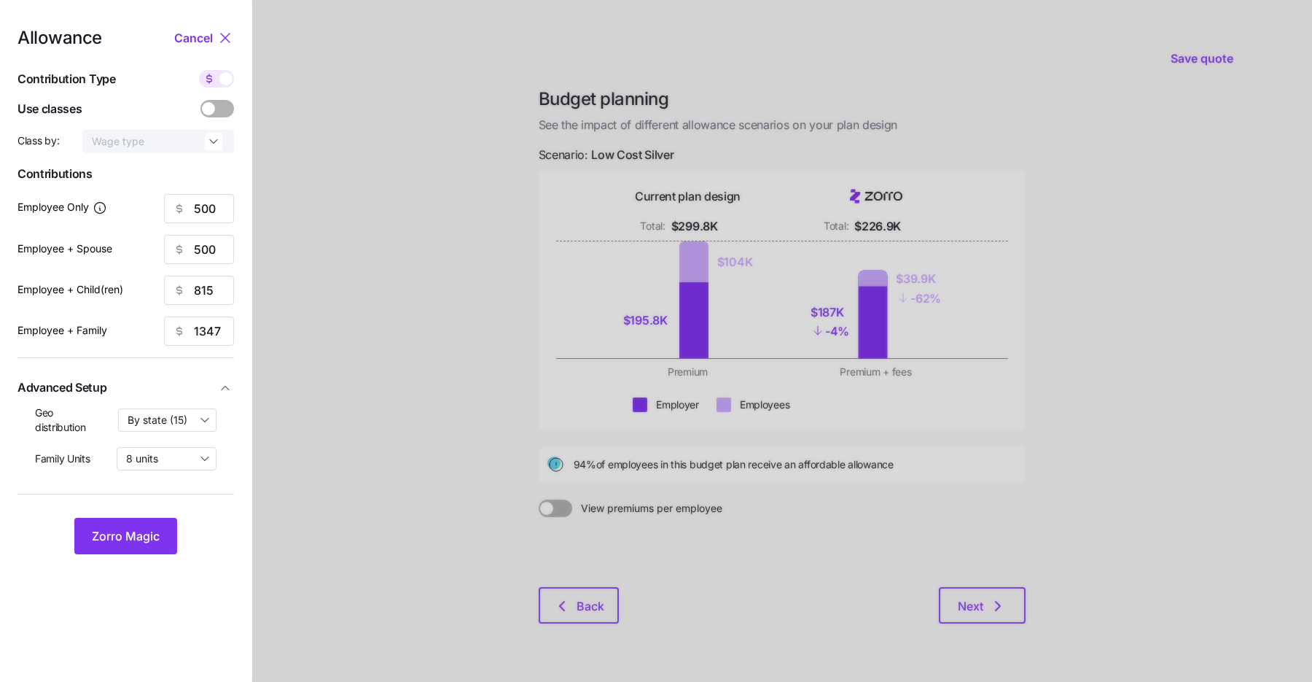
click at [219, 74] on span at bounding box center [209, 78] width 20 height 17
click at [199, 70] on input "checkbox" at bounding box center [199, 70] width 0 height 0
type input "86"
type input "43"
type input "87"
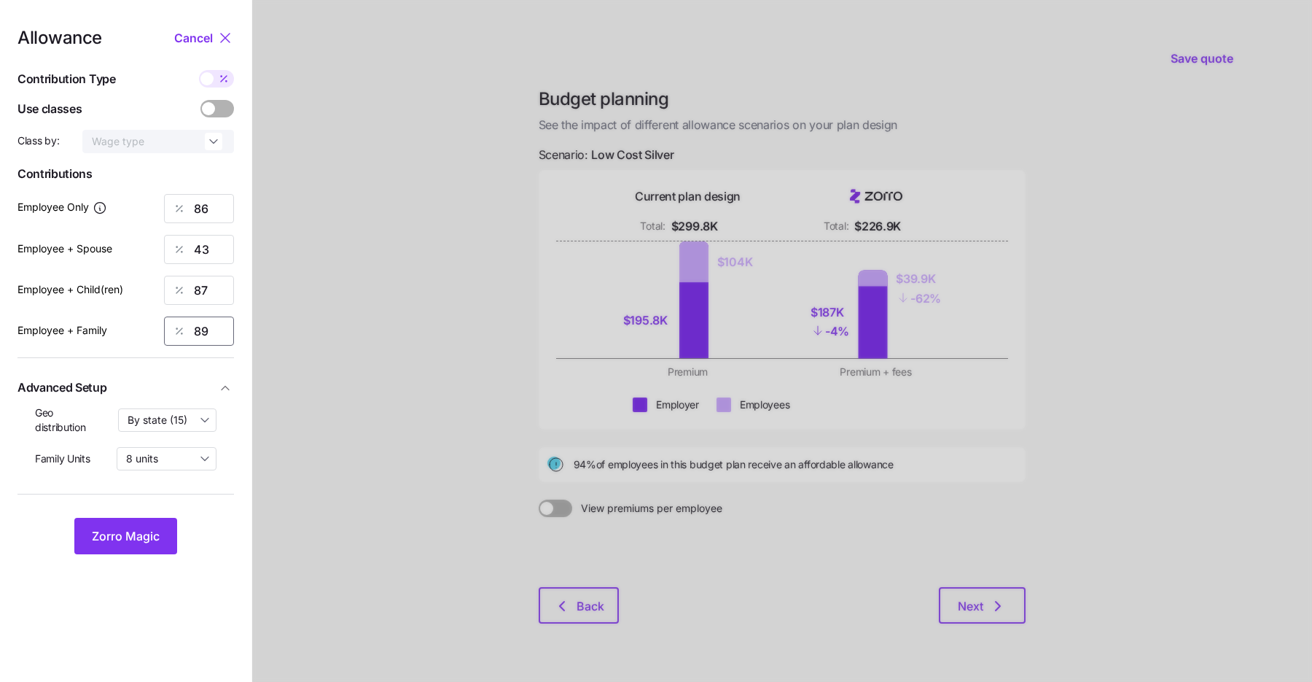
click at [202, 333] on input "89" at bounding box center [199, 330] width 70 height 29
click at [140, 539] on span "Zorro Magic" at bounding box center [126, 535] width 68 height 17
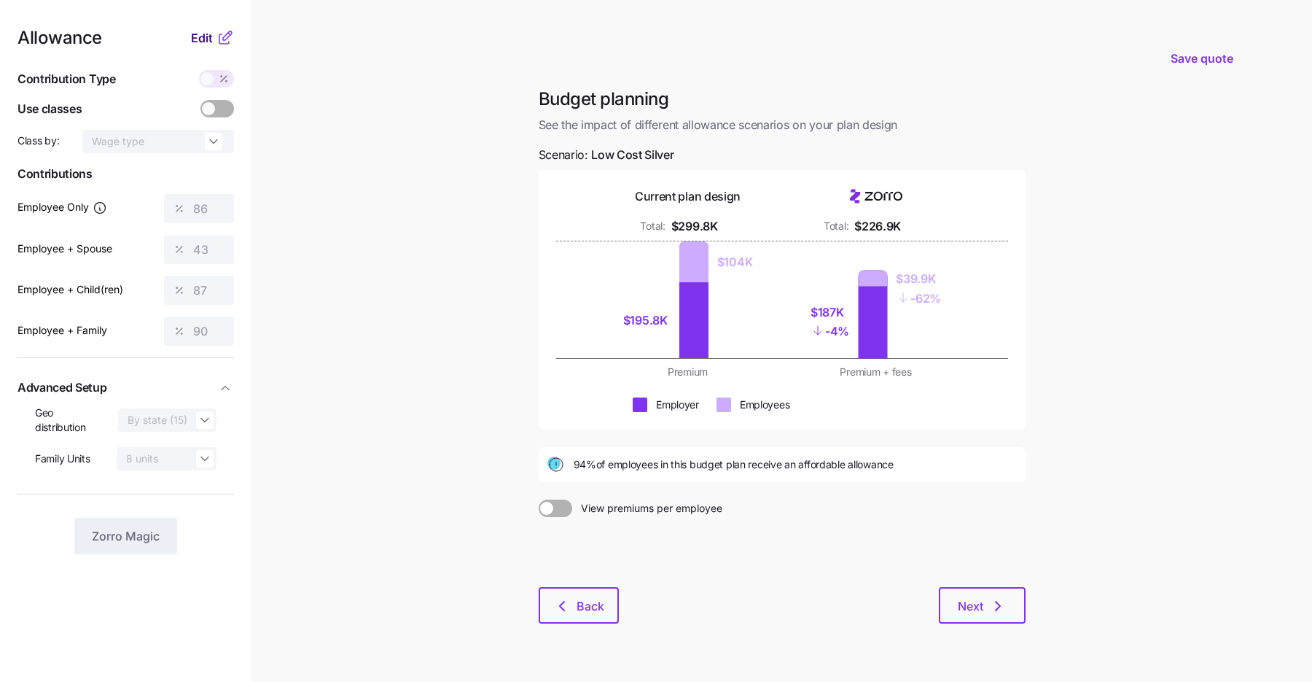
click at [196, 39] on span "Edit" at bounding box center [202, 37] width 22 height 17
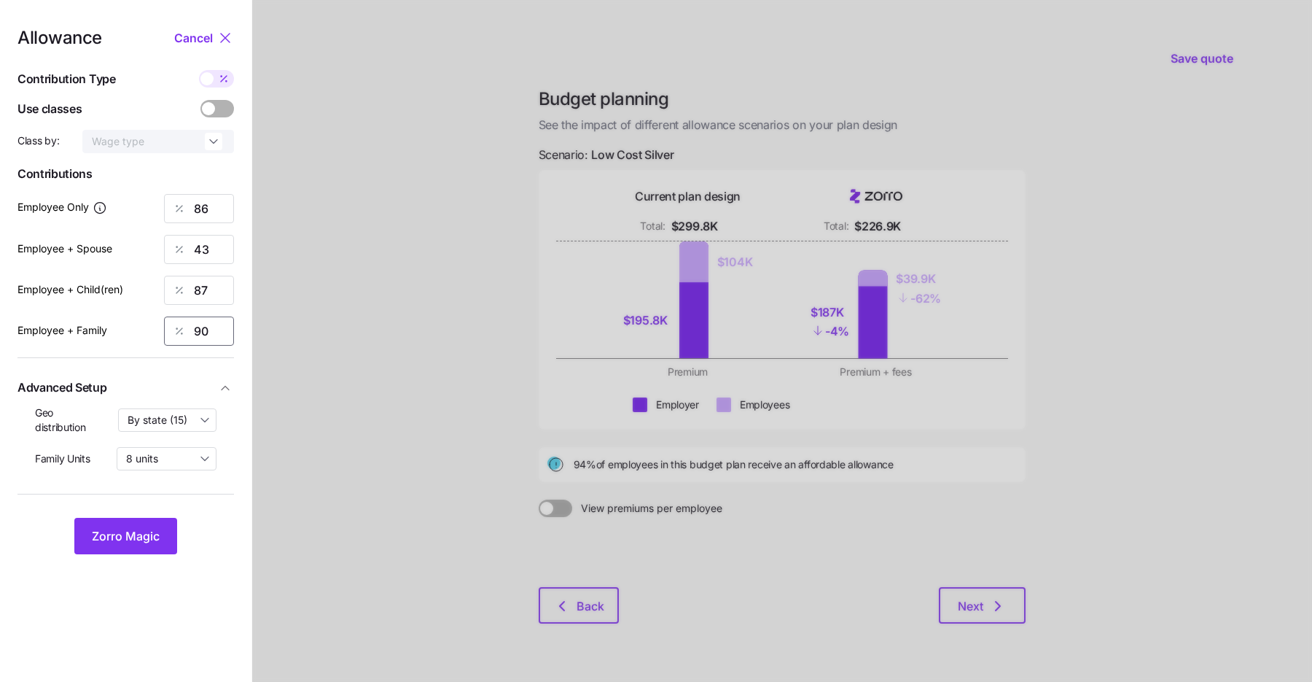
click at [201, 337] on input "90" at bounding box center [199, 330] width 70 height 29
type input "95"
click at [157, 534] on span "Zorro Magic" at bounding box center [126, 535] width 68 height 17
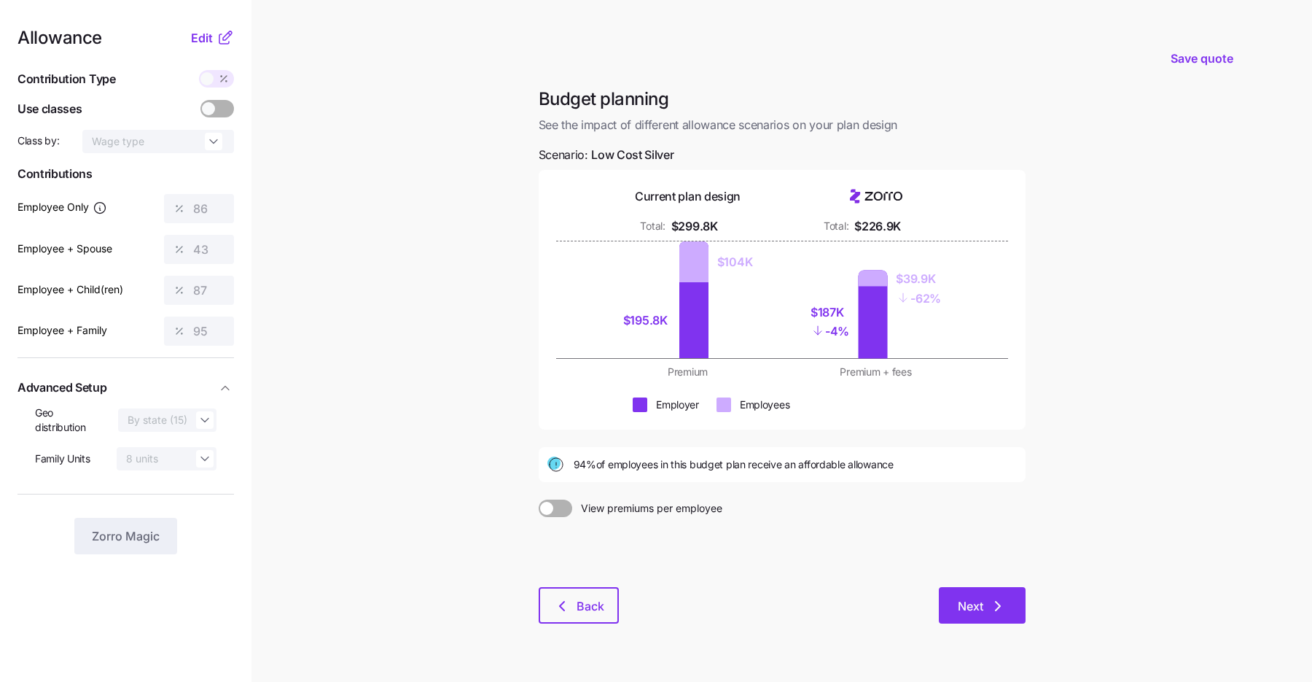
click at [988, 607] on span "Next" at bounding box center [982, 605] width 49 height 17
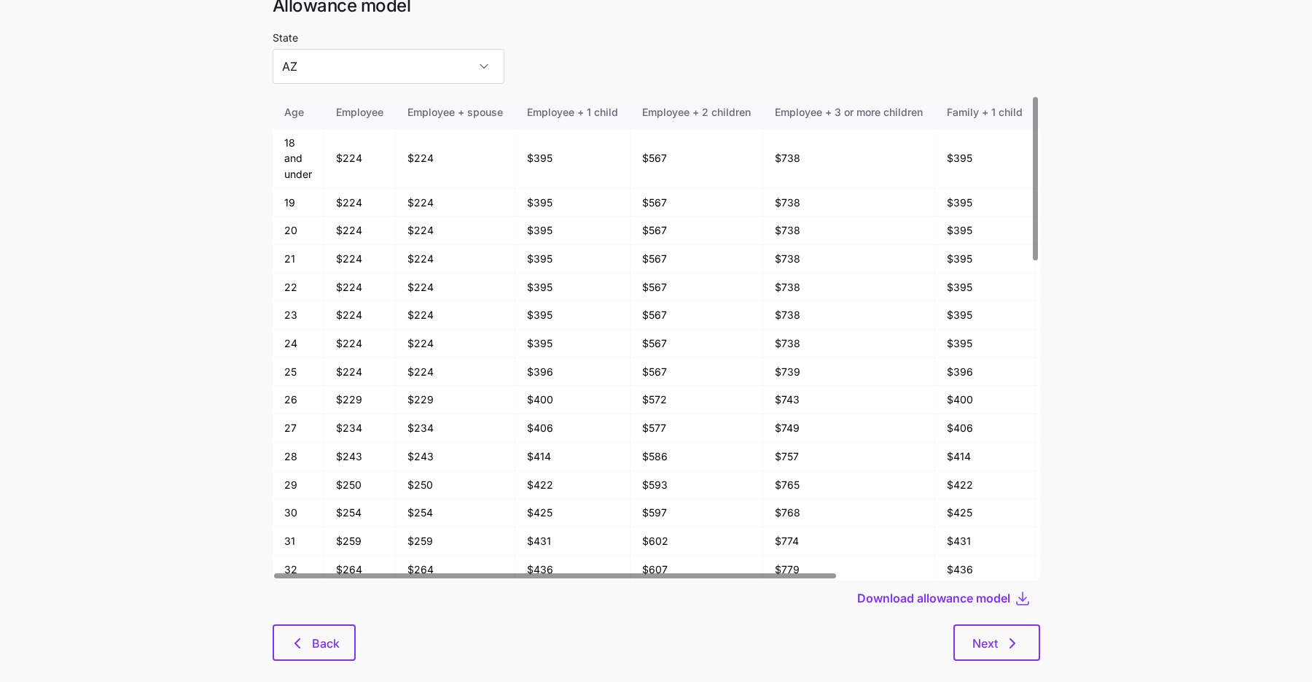
scroll to position [78, 0]
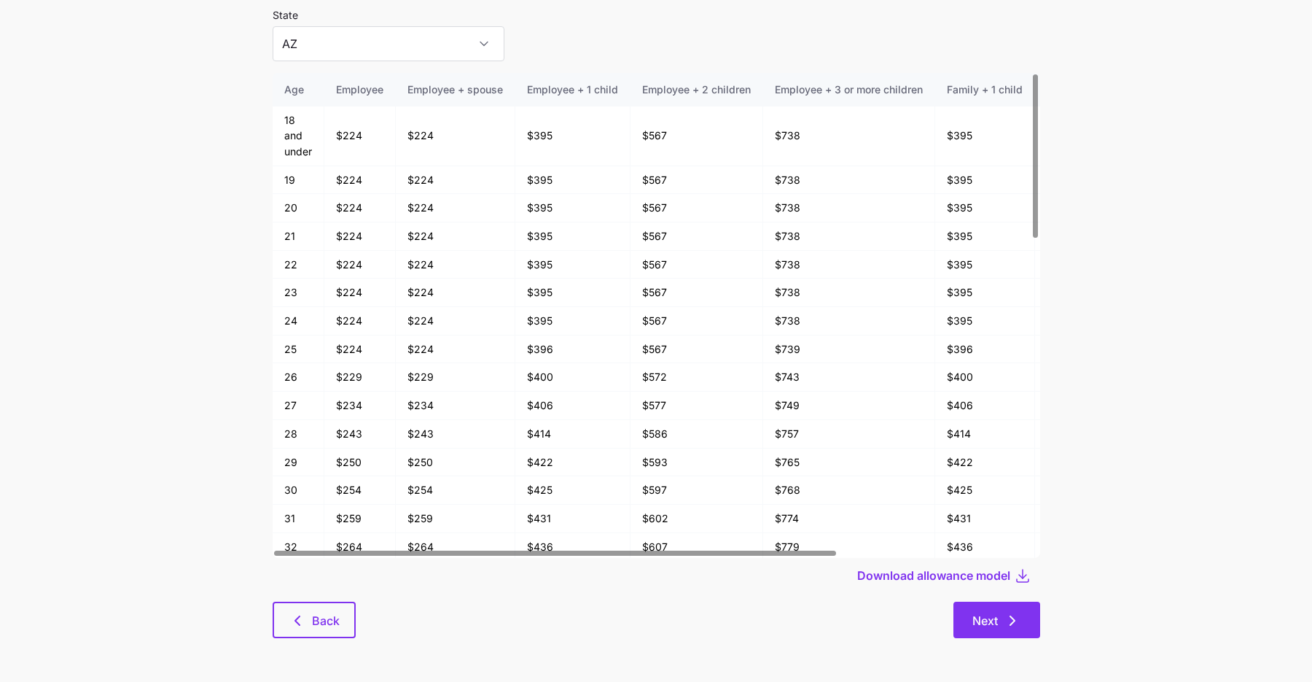
click at [1006, 619] on icon "button" at bounding box center [1012, 620] width 17 height 17
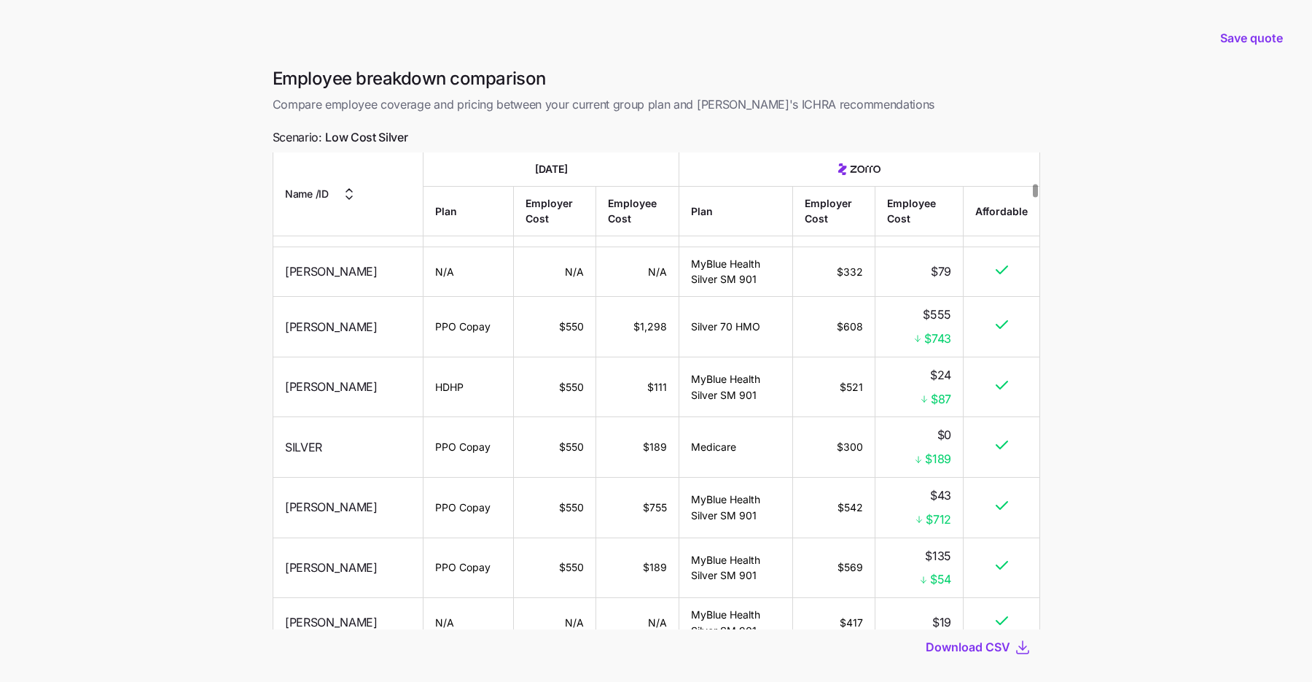
scroll to position [2185, 0]
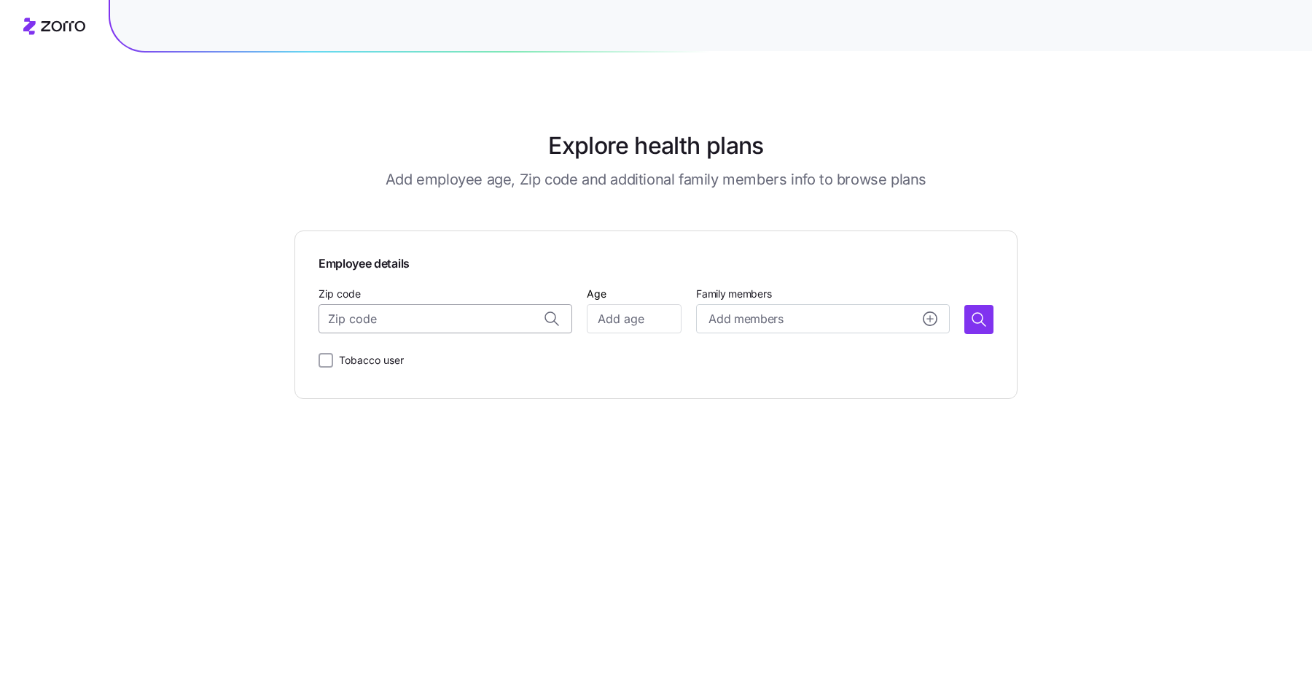
click at [353, 328] on input "Zip code" at bounding box center [446, 318] width 254 height 29
click at [400, 357] on span "91350, Los Angeles County, CA" at bounding box center [460, 358] width 204 height 18
type input "91350, Los Angeles County, CA"
click at [623, 327] on input "Age" at bounding box center [634, 318] width 95 height 29
type input "47"
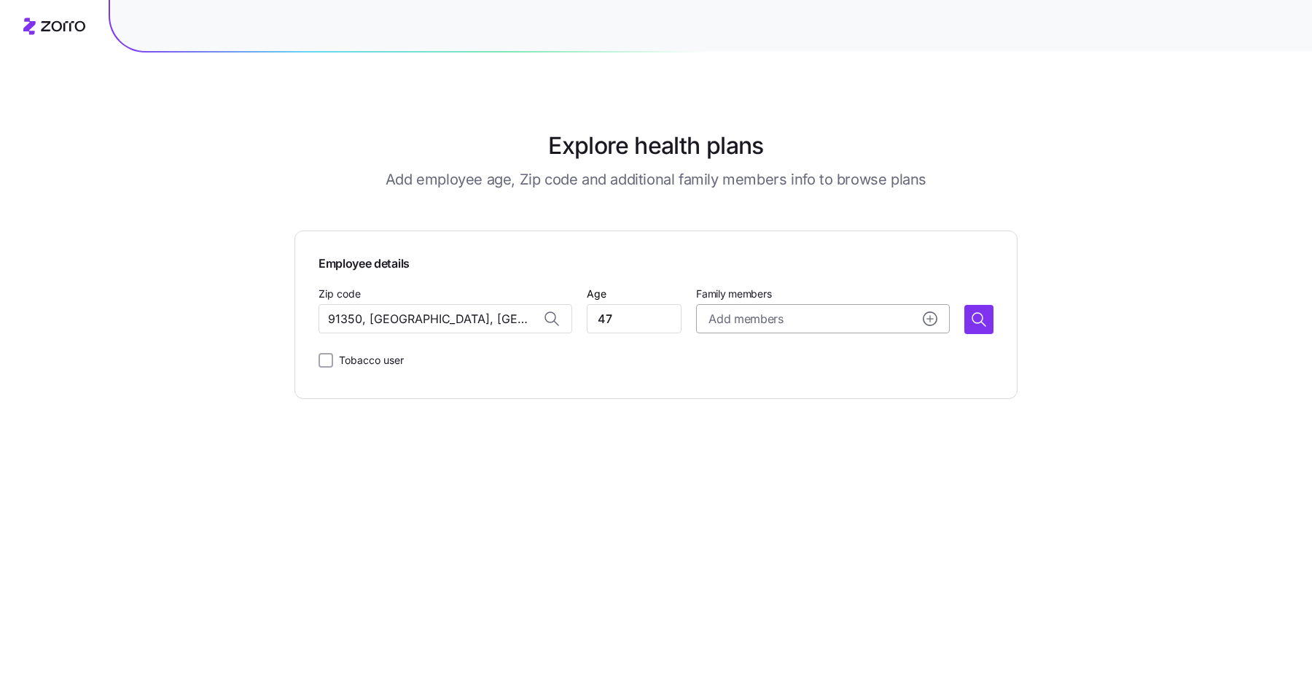
click at [820, 314] on div "Add members" at bounding box center [823, 319] width 229 height 18
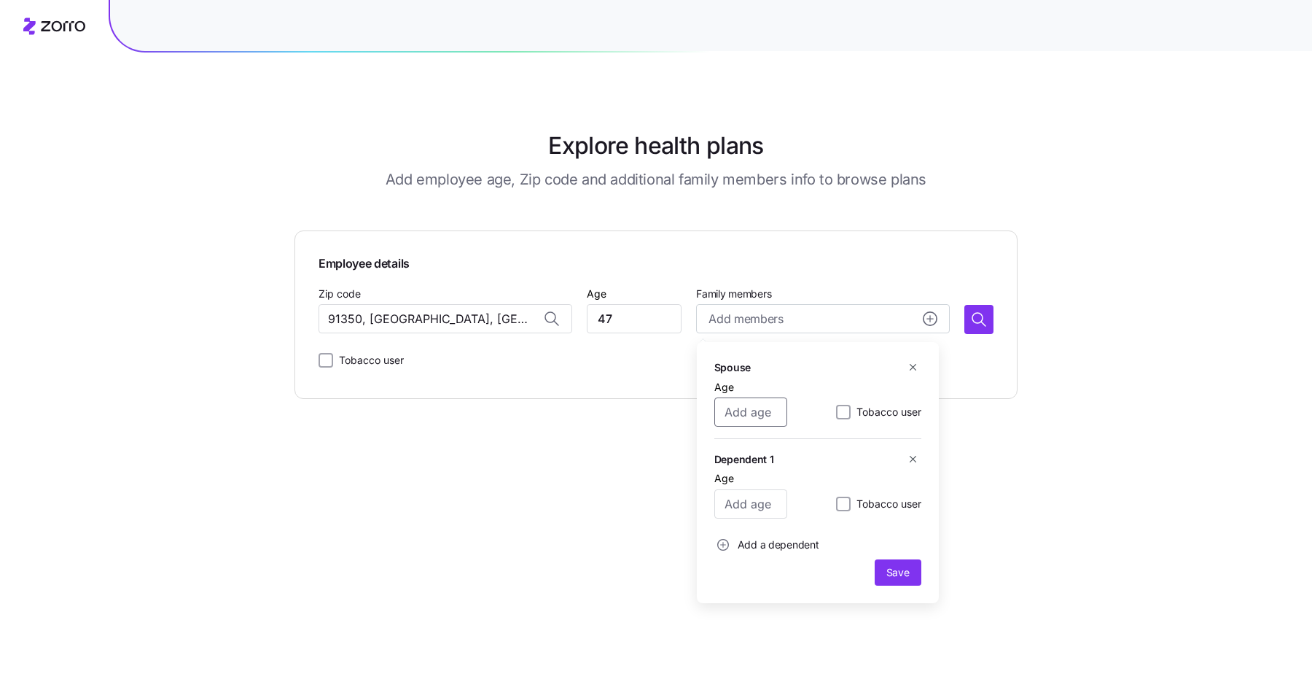
click at [738, 420] on input "Age" at bounding box center [751, 411] width 73 height 29
type input "47"
click at [731, 500] on input "Age" at bounding box center [751, 503] width 73 height 29
type input "12"
click at [896, 565] on button "Save" at bounding box center [898, 572] width 47 height 26
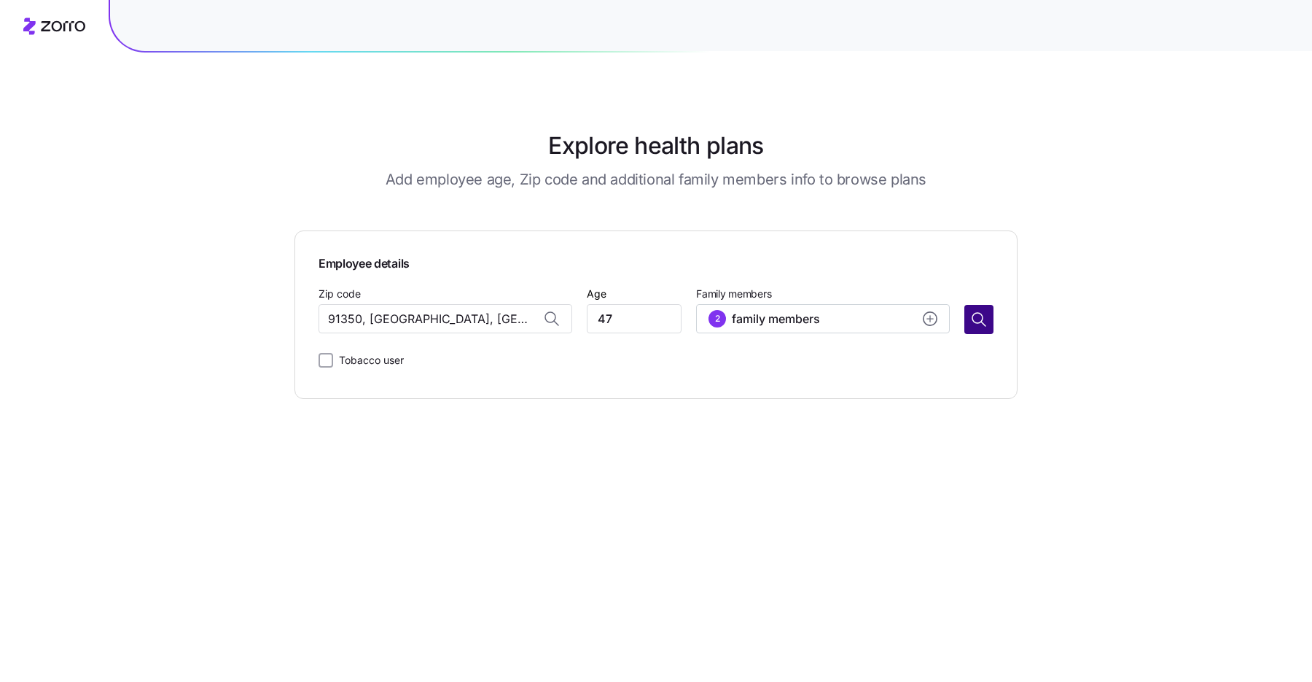
click at [973, 315] on icon "button" at bounding box center [978, 318] width 10 height 10
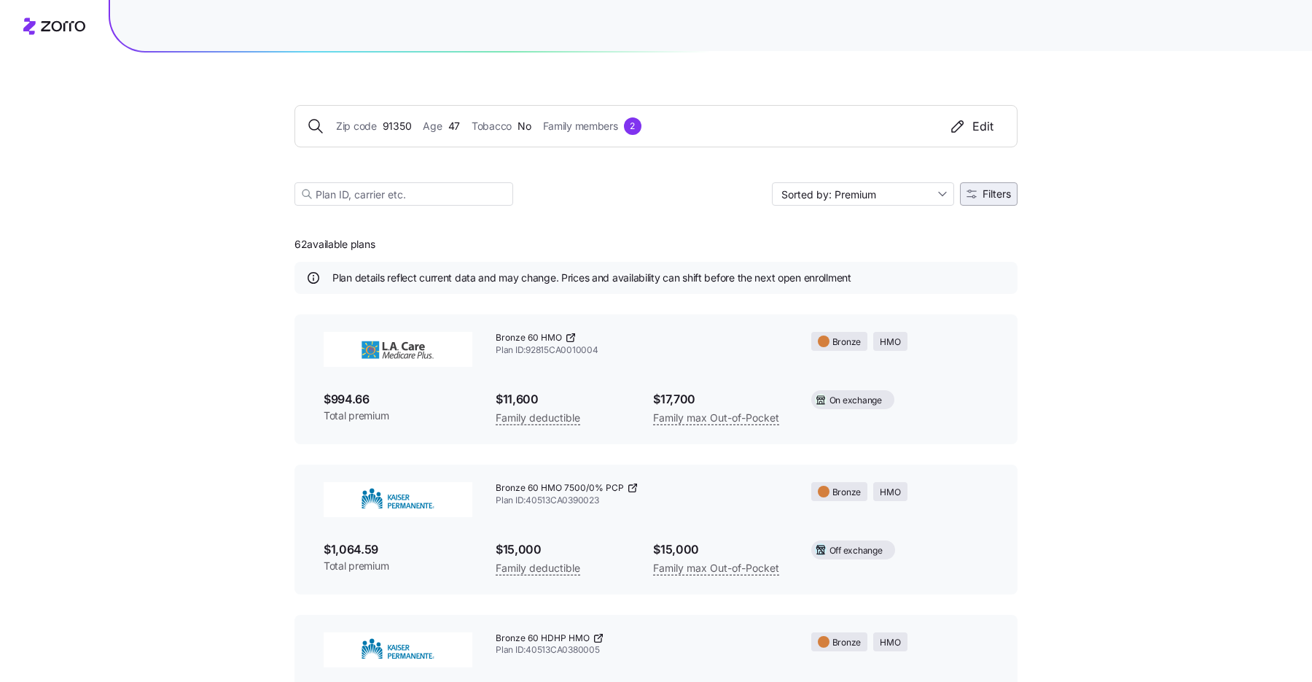
click at [1000, 196] on span "Filters" at bounding box center [997, 194] width 28 height 10
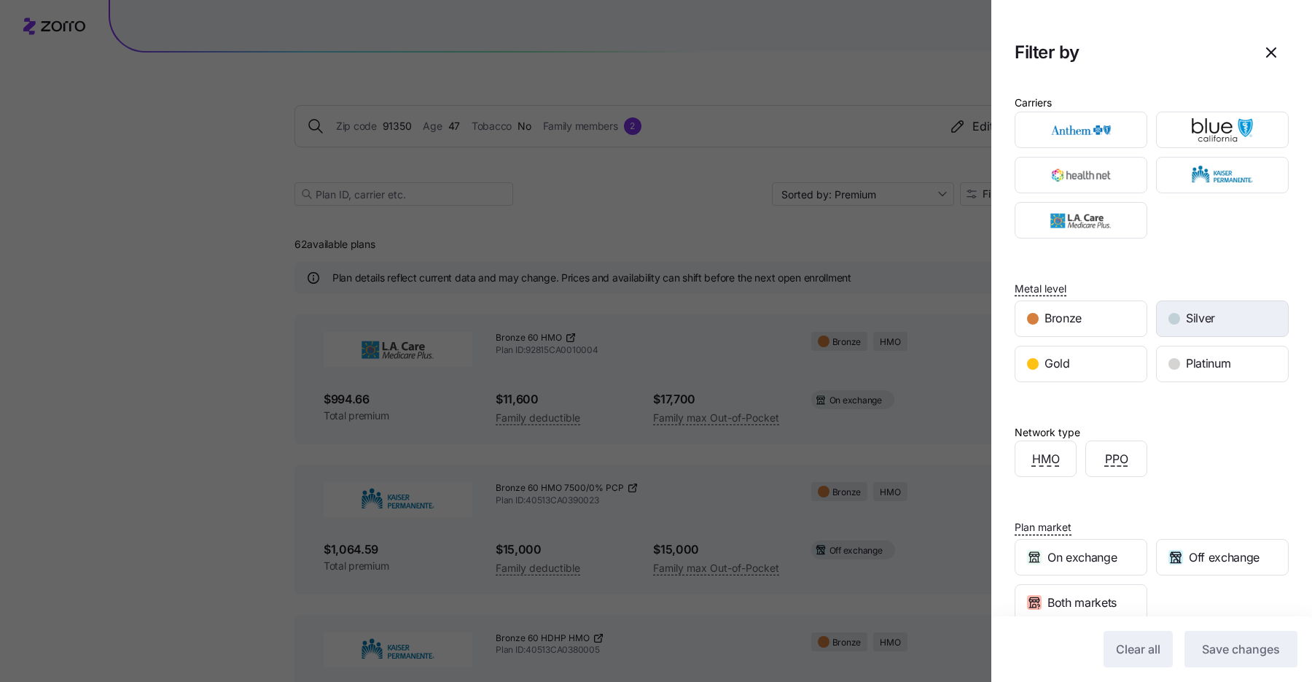
click at [1186, 317] on span "Silver" at bounding box center [1200, 318] width 29 height 18
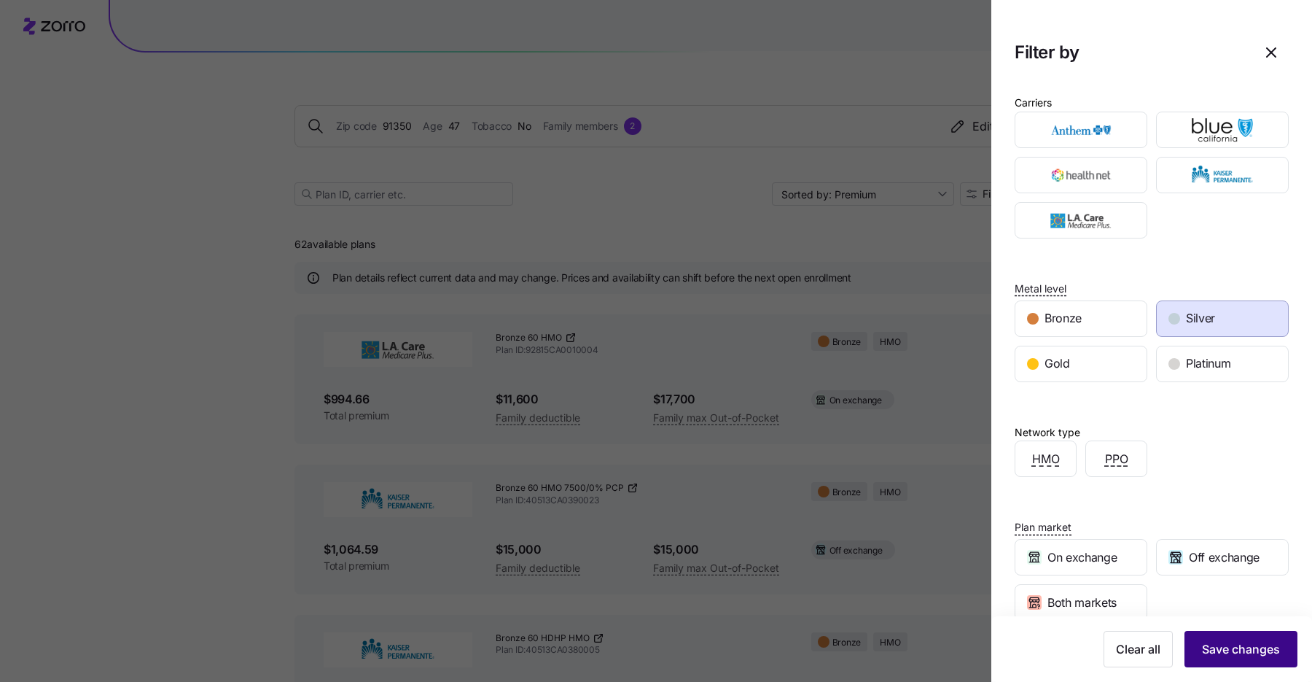
click at [1227, 642] on span "Save changes" at bounding box center [1241, 648] width 78 height 17
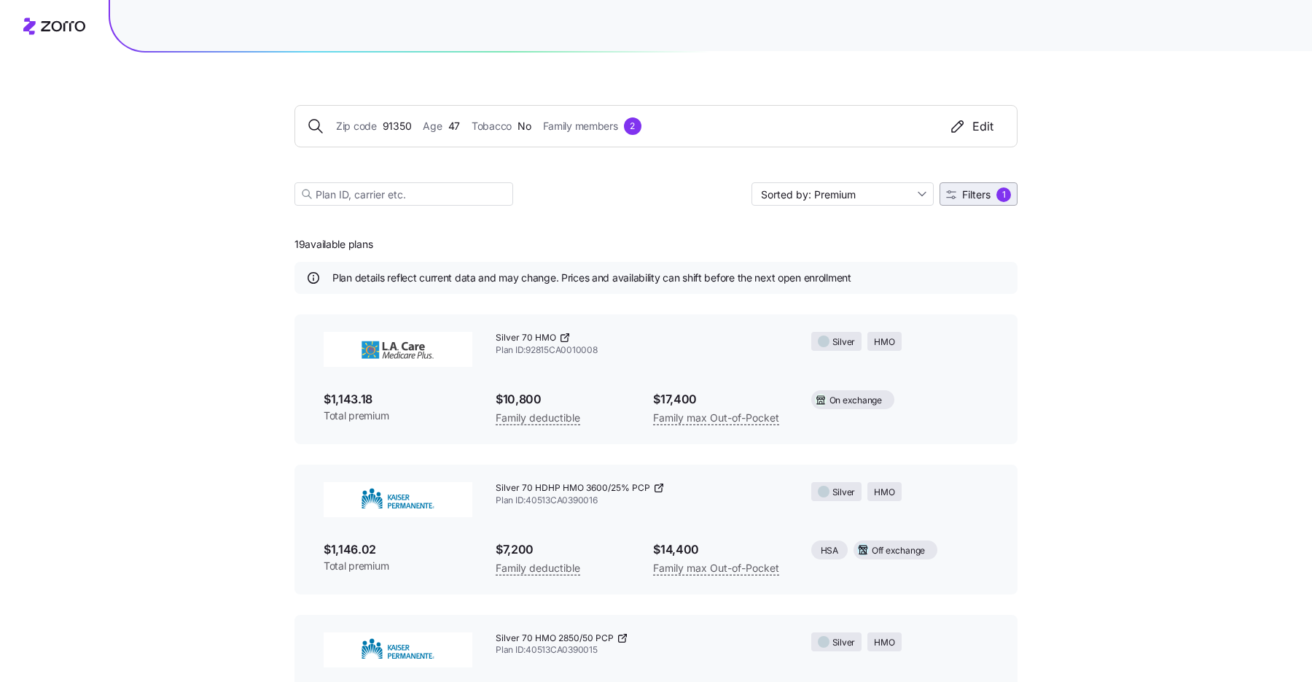
click at [988, 200] on span "Filters 1" at bounding box center [978, 194] width 65 height 15
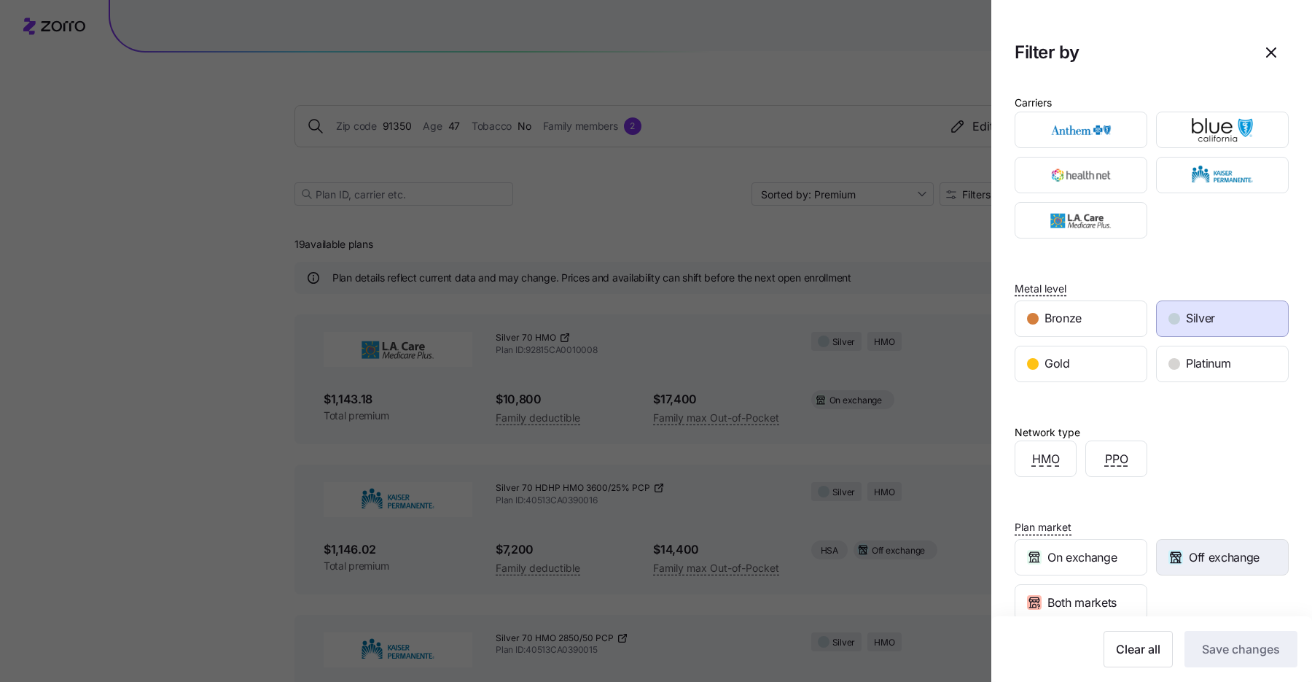
click at [1195, 551] on span "Off exchange" at bounding box center [1224, 557] width 71 height 18
click at [1216, 639] on button "Save changes" at bounding box center [1241, 649] width 113 height 36
